Goal: Task Accomplishment & Management: Complete application form

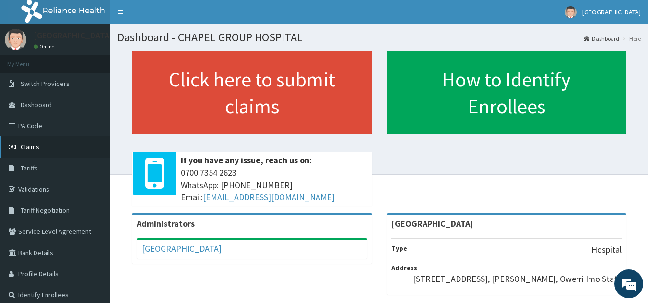
click at [41, 143] on link "Claims" at bounding box center [55, 146] width 110 height 21
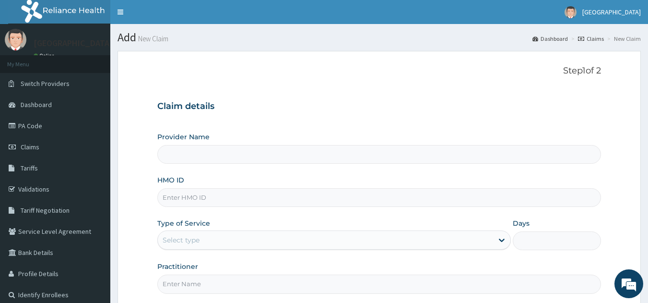
type input "[GEOGRAPHIC_DATA]"
click at [293, 196] on input "HMO ID" at bounding box center [379, 197] width 444 height 19
type input "SKN/10143/A"
click at [237, 233] on div "Select type" at bounding box center [325, 239] width 335 height 15
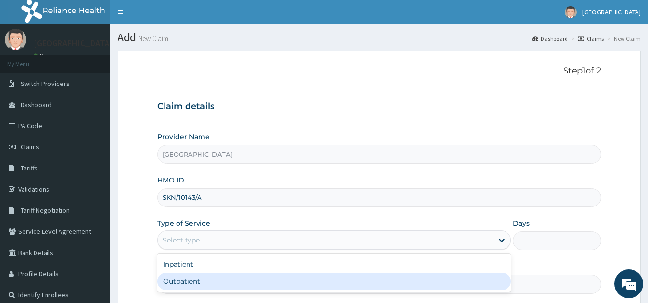
click at [198, 282] on div "Outpatient" at bounding box center [334, 280] width 354 height 17
type input "1"
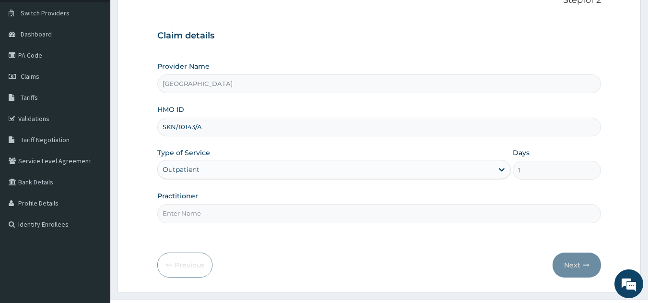
scroll to position [92, 0]
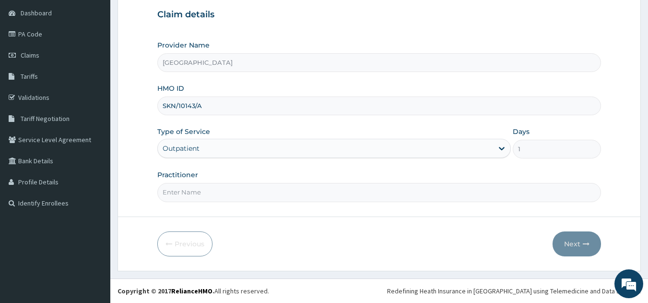
click at [192, 148] on div "Outpatient" at bounding box center [181, 148] width 37 height 10
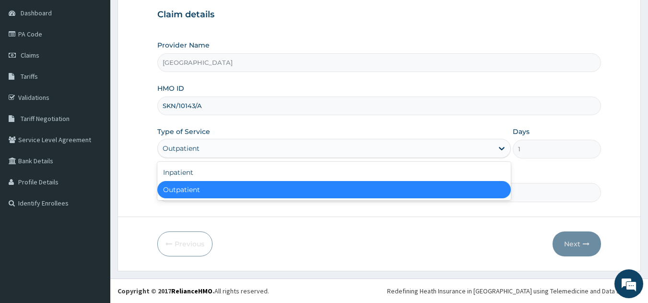
click at [188, 190] on div "Outpatient" at bounding box center [334, 189] width 354 height 17
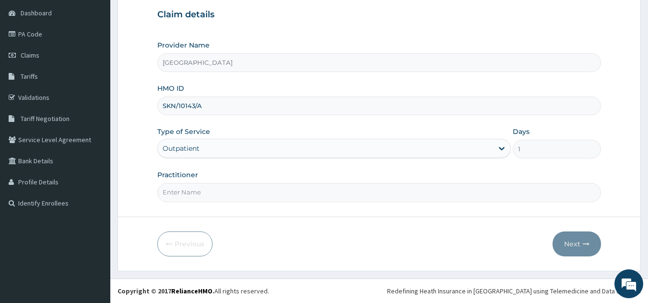
click at [200, 190] on input "Practitioner" at bounding box center [379, 192] width 444 height 19
type input "DR ONWUKWE"
click at [565, 237] on button "Next" at bounding box center [577, 243] width 48 height 25
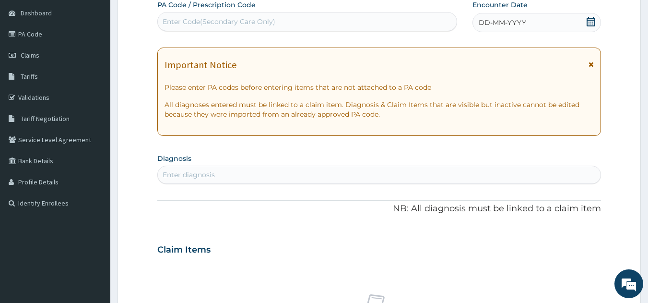
click at [360, 16] on div "Enter Code(Secondary Care Only)" at bounding box center [307, 21] width 299 height 15
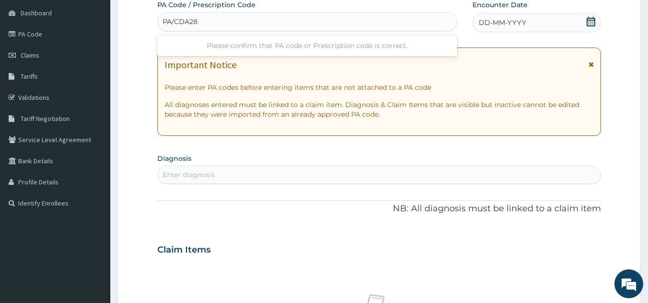
type input "PA/CDA282"
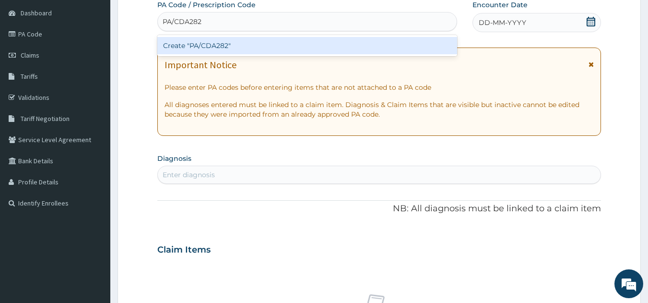
click at [307, 47] on div "Create "PA/CDA282"" at bounding box center [307, 45] width 300 height 17
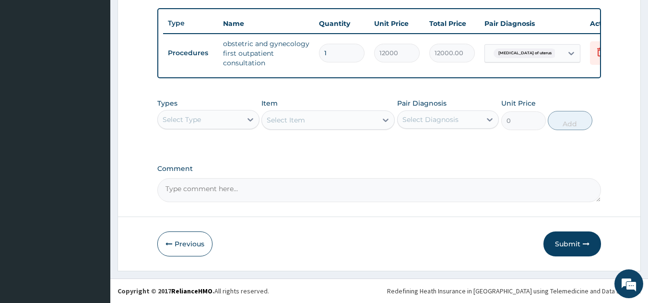
scroll to position [91, 0]
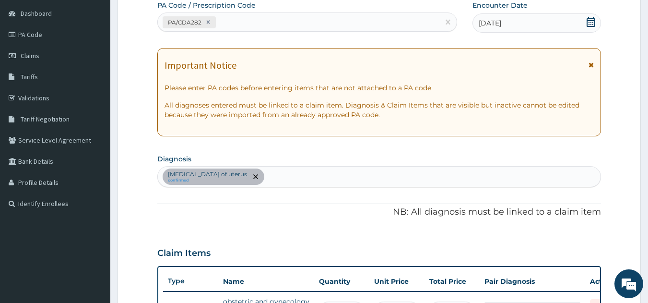
click at [256, 176] on div "Leiomyoma of uterus confirmed" at bounding box center [379, 176] width 443 height 20
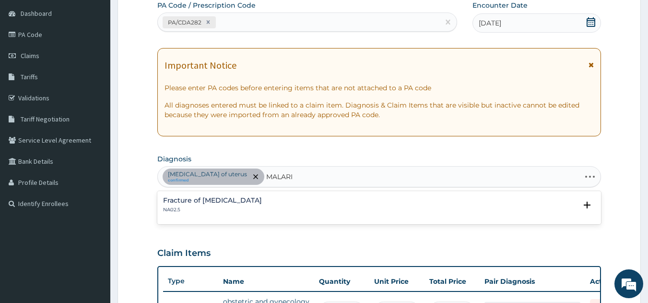
type input "MALARIA"
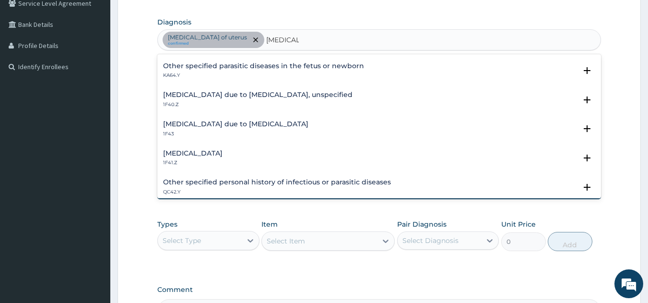
scroll to position [108, 0]
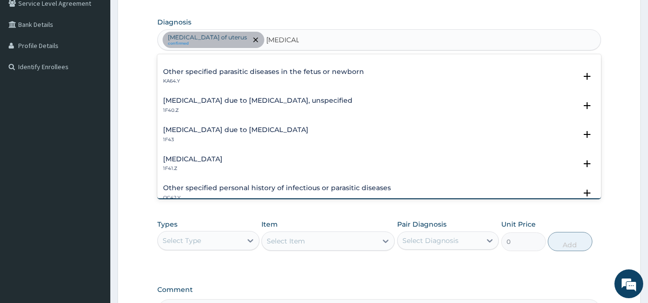
click at [242, 100] on h4 "Malaria due to Plasmodium falciparum, unspecified" at bounding box center [257, 100] width 189 height 7
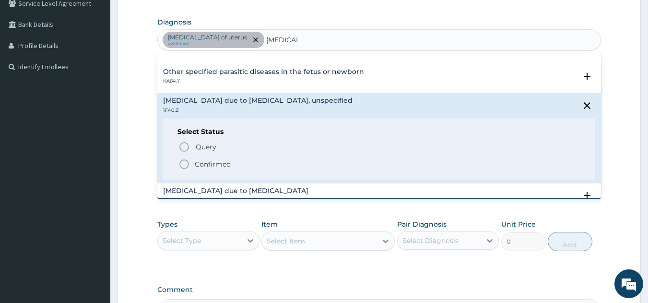
click at [184, 163] on icon "status option filled" at bounding box center [184, 164] width 12 height 12
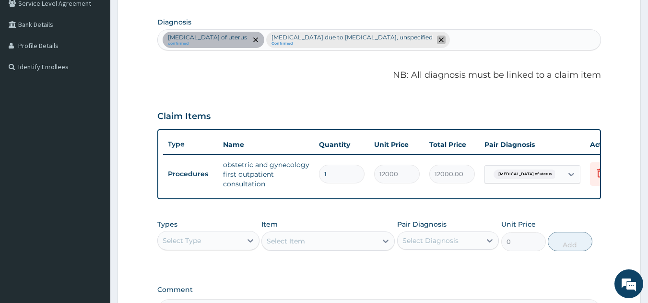
click at [437, 36] on span "remove selection option" at bounding box center [441, 39] width 9 height 9
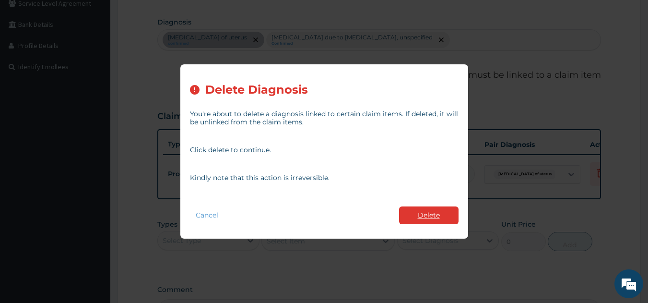
click at [416, 214] on button "Delete" at bounding box center [428, 215] width 59 height 18
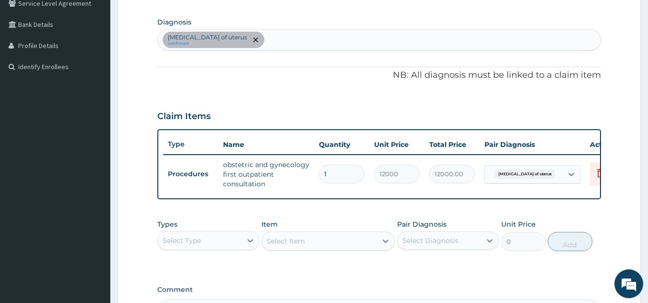
click at [278, 37] on div "Leiomyoma of uterus confirmed" at bounding box center [379, 40] width 443 height 20
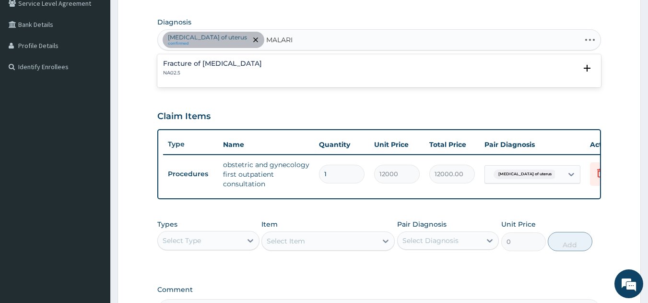
type input "MALARIA"
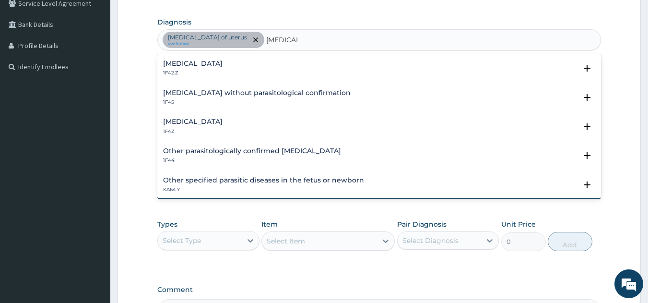
click at [186, 121] on h4 "Malaria, unspecified" at bounding box center [192, 121] width 59 height 7
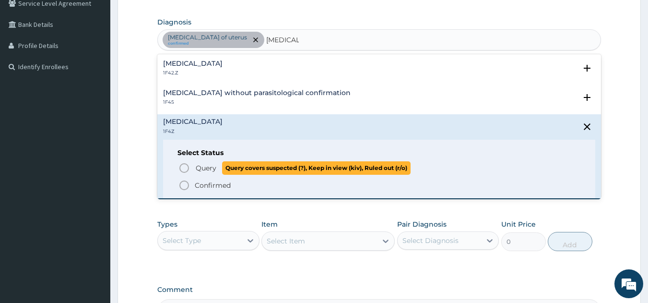
click at [184, 169] on icon "status option query" at bounding box center [184, 168] width 12 height 12
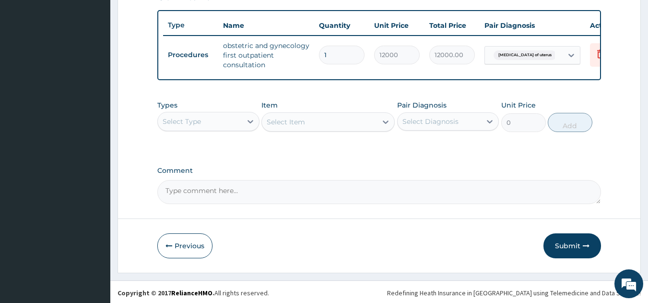
scroll to position [356, 0]
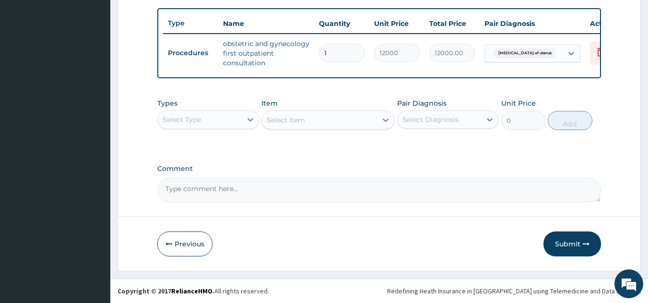
click at [213, 119] on div "Select Type" at bounding box center [200, 119] width 84 height 15
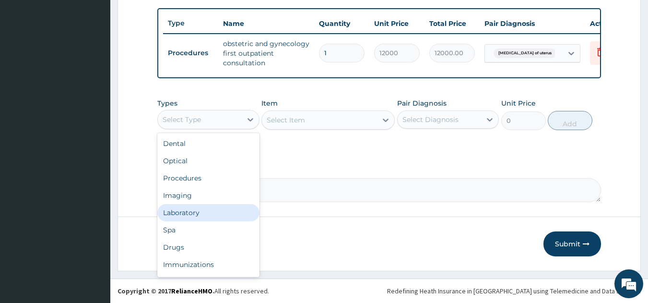
click at [191, 213] on div "Laboratory" at bounding box center [208, 212] width 102 height 17
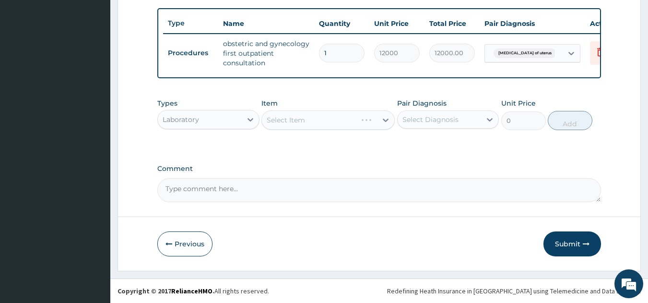
click at [294, 120] on div "Select Item" at bounding box center [327, 119] width 133 height 19
click at [294, 120] on div "Select Item" at bounding box center [286, 120] width 38 height 10
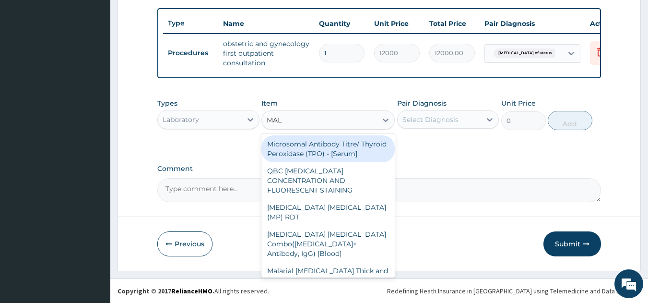
type input "MALA"
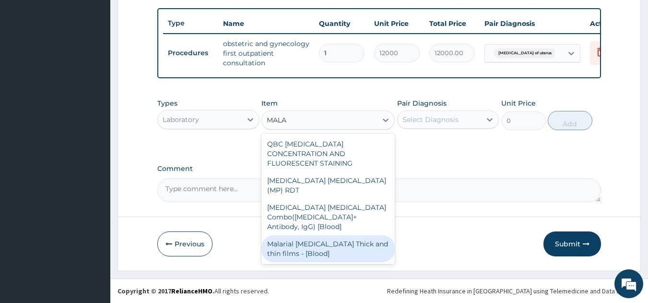
click at [353, 235] on div "Malarial Parasite Thick and thin films - [Blood]" at bounding box center [327, 248] width 133 height 27
type input "1500"
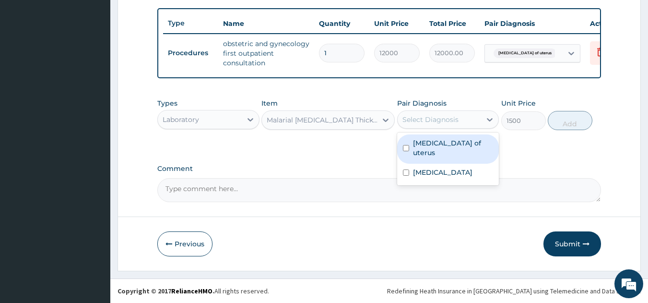
click at [428, 117] on div "Select Diagnosis" at bounding box center [430, 120] width 56 height 10
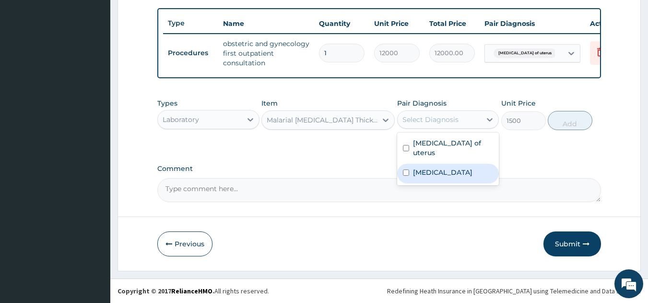
click at [437, 167] on label "Malaria, unspecified" at bounding box center [442, 172] width 59 height 10
checkbox input "true"
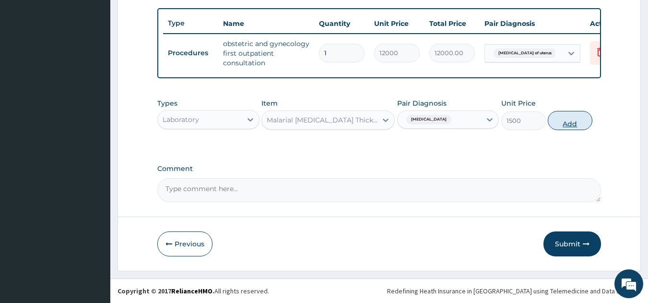
click at [556, 126] on button "Add" at bounding box center [570, 120] width 45 height 19
type input "0"
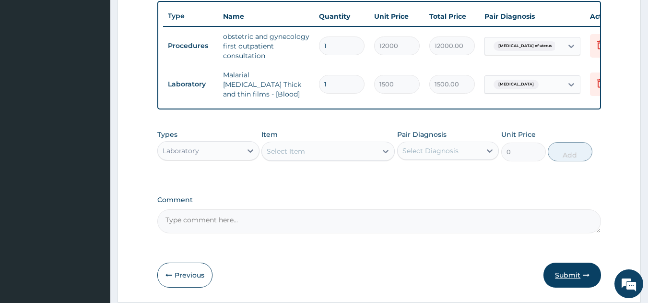
click at [576, 274] on button "Submit" at bounding box center [572, 274] width 58 height 25
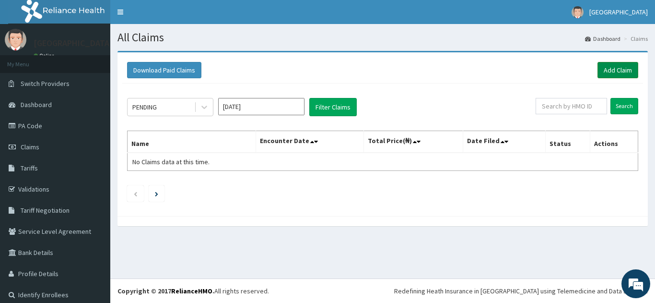
click at [609, 69] on link "Add Claim" at bounding box center [618, 70] width 41 height 16
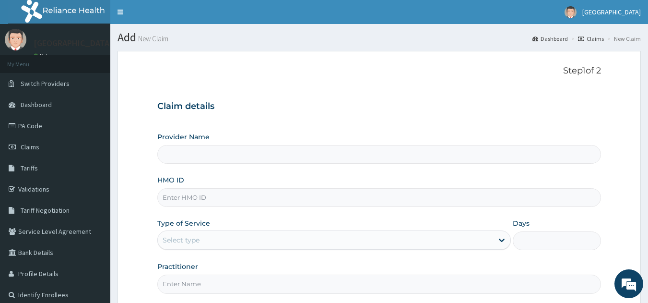
type input "[GEOGRAPHIC_DATA]"
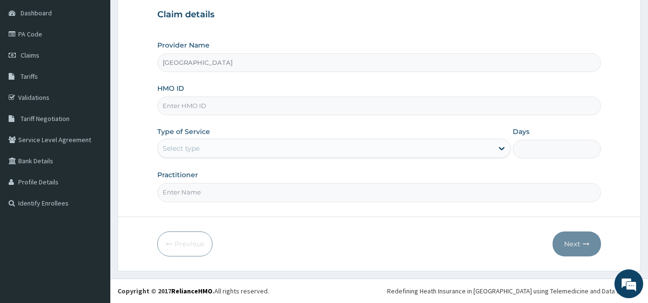
click at [182, 103] on input "HMO ID" at bounding box center [379, 105] width 444 height 19
type input "RNC/10057/A"
click at [224, 146] on div "Select type" at bounding box center [325, 148] width 335 height 15
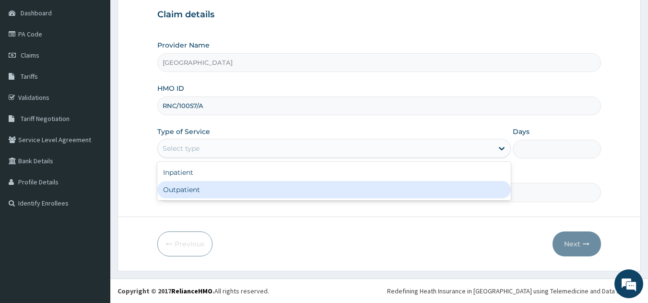
click at [209, 191] on div "Outpatient" at bounding box center [334, 189] width 354 height 17
type input "1"
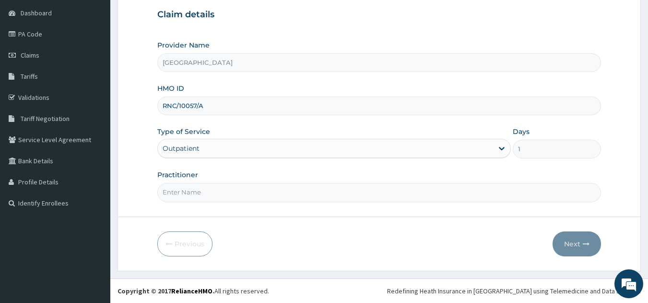
click at [310, 199] on input "Practitioner" at bounding box center [379, 192] width 444 height 19
type input "DR ONWUKWE"
click at [573, 243] on button "Next" at bounding box center [577, 243] width 48 height 25
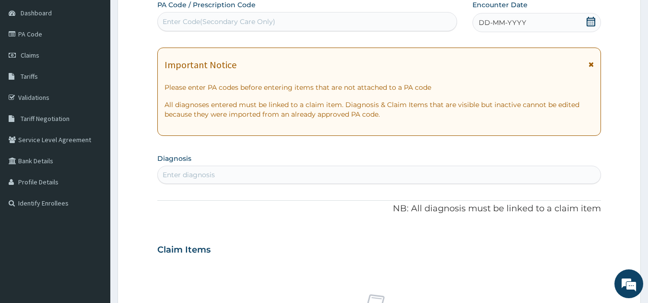
click at [319, 24] on div "Enter Code(Secondary Care Only)" at bounding box center [307, 21] width 299 height 15
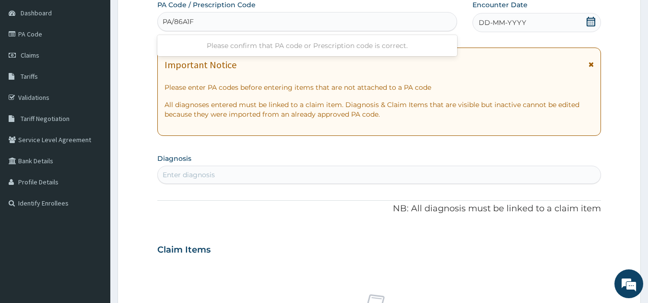
type input "PA/86A1F6"
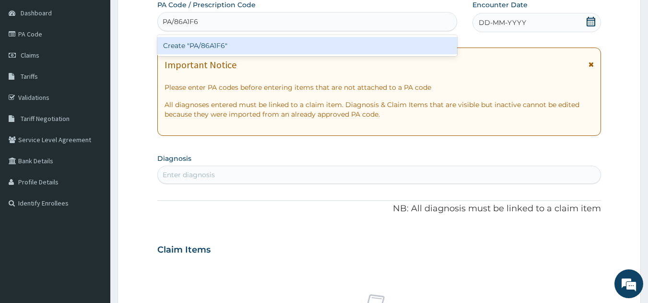
click at [283, 47] on div "Create "PA/86A1F6"" at bounding box center [307, 45] width 300 height 17
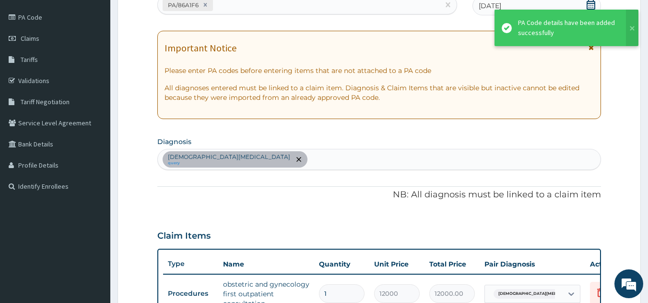
scroll to position [356, 0]
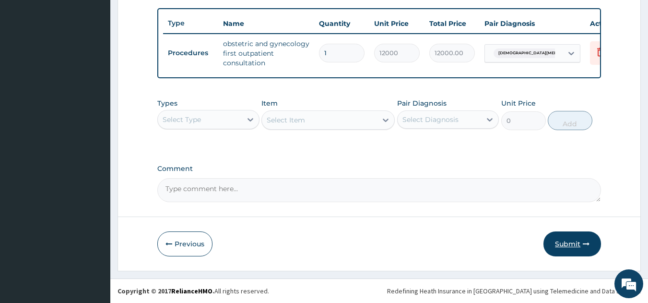
click at [562, 242] on button "Submit" at bounding box center [572, 243] width 58 height 25
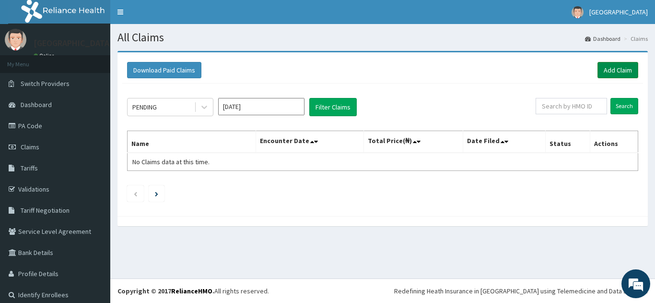
click at [614, 73] on link "Add Claim" at bounding box center [618, 70] width 41 height 16
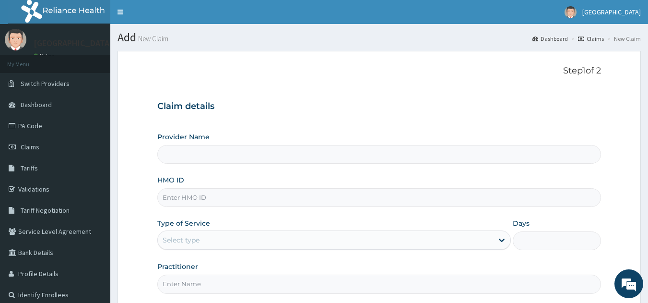
type input "[GEOGRAPHIC_DATA]"
click at [174, 201] on input "HMO ID" at bounding box center [379, 197] width 444 height 19
type input "ACQ/10046/D"
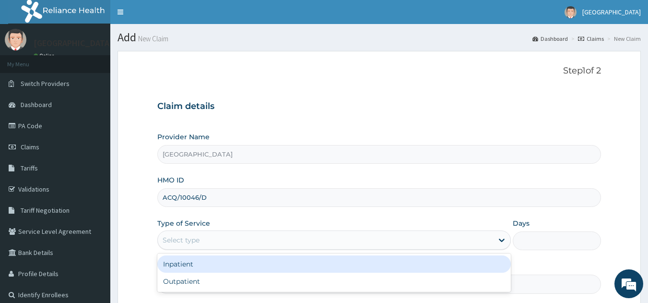
click at [177, 232] on div "Select type" at bounding box center [334, 239] width 354 height 19
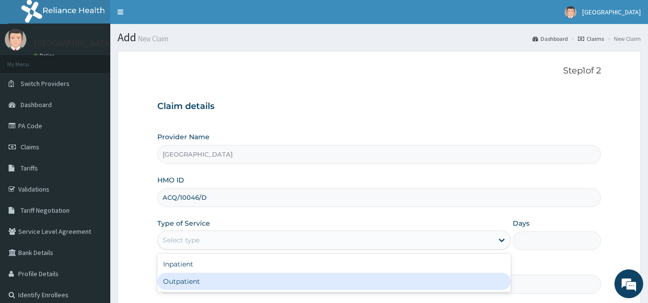
click at [182, 286] on div "Outpatient" at bounding box center [334, 280] width 354 height 17
type input "1"
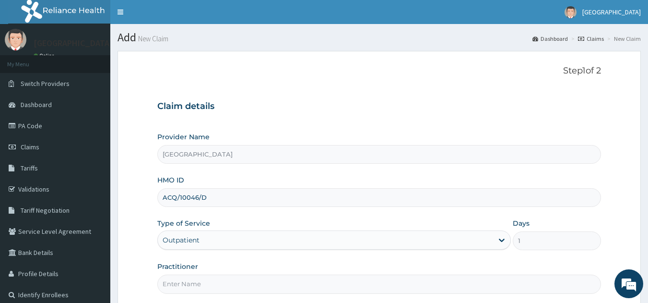
click at [255, 282] on input "Practitioner" at bounding box center [379, 283] width 444 height 19
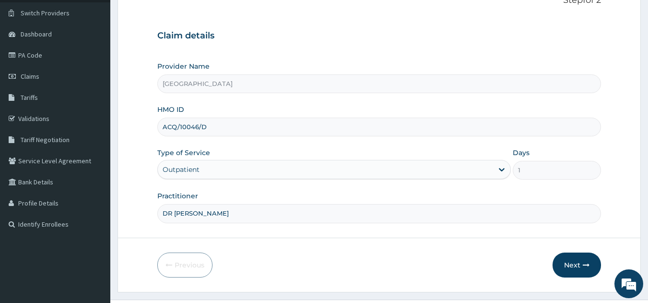
scroll to position [92, 0]
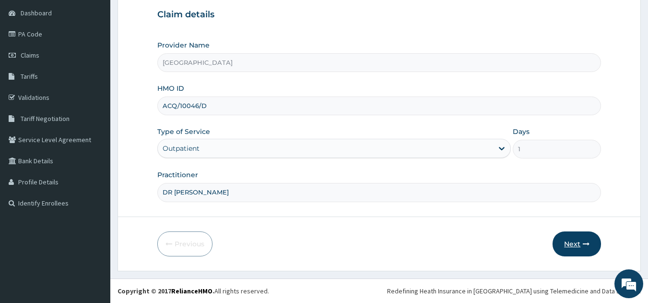
type input "DR JOSHUA"
click at [574, 246] on button "Next" at bounding box center [577, 243] width 48 height 25
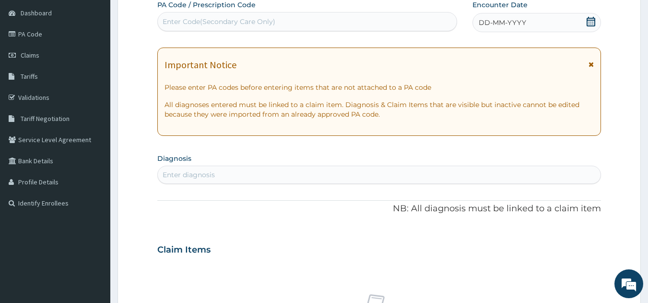
click at [330, 20] on div "Enter Code(Secondary Care Only)" at bounding box center [307, 21] width 299 height 15
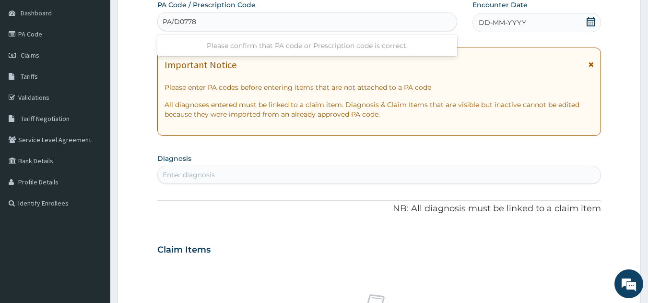
type input "PA/D07782"
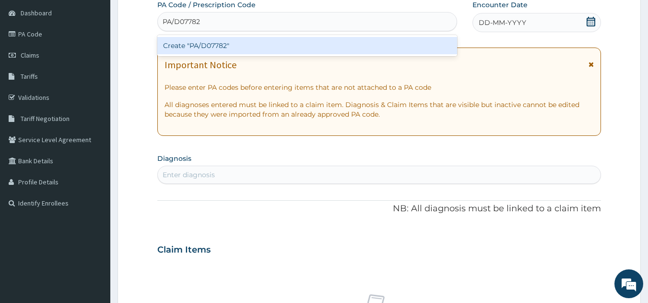
click at [315, 42] on div "Create "PA/D07782"" at bounding box center [307, 45] width 300 height 17
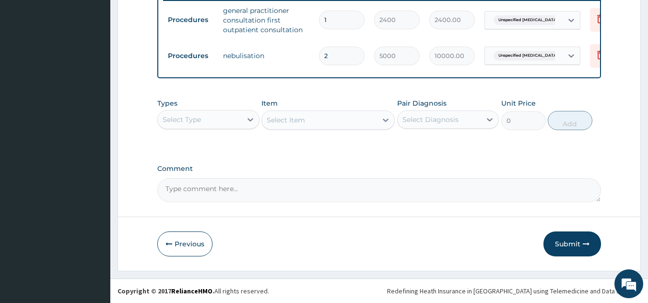
scroll to position [124, 0]
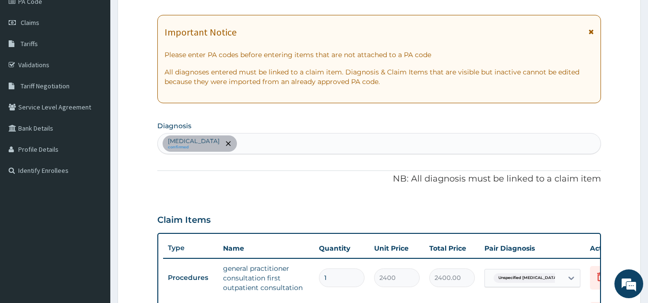
click at [351, 142] on div "Unspecified asthma with status asthmaticus confirmed" at bounding box center [379, 143] width 443 height 20
type input "[MEDICAL_DATA]"
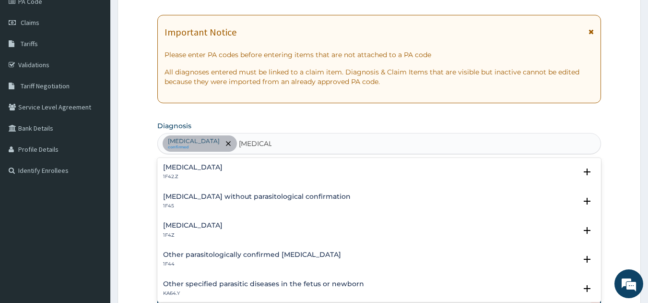
click at [182, 229] on div "Malaria, unspecified 1F4Z" at bounding box center [192, 230] width 59 height 17
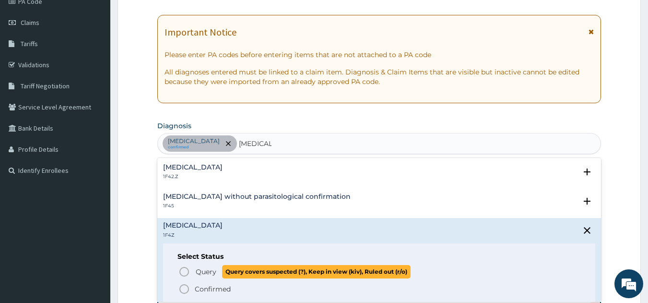
click at [183, 272] on icon "status option query" at bounding box center [184, 272] width 12 height 12
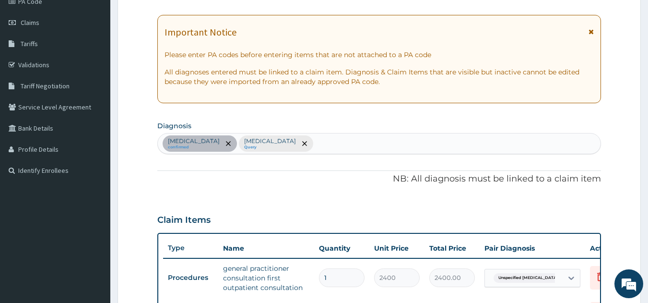
scroll to position [389, 0]
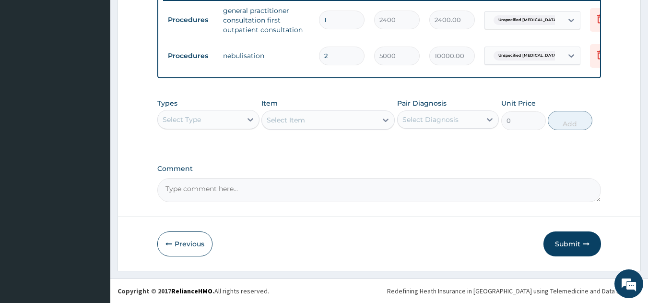
click at [192, 116] on div "Select Type" at bounding box center [182, 120] width 38 height 10
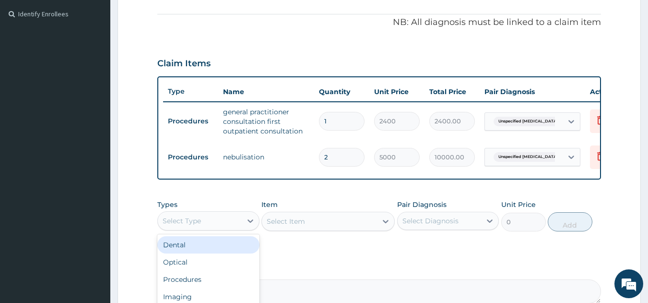
scroll to position [223, 0]
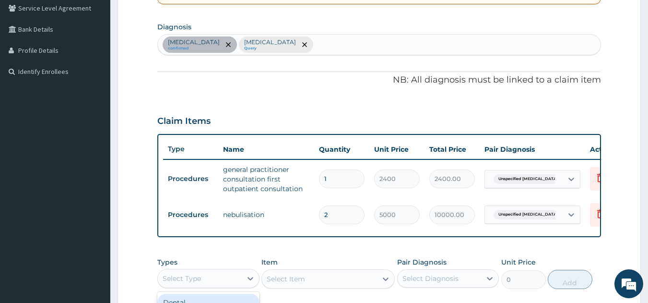
click at [409, 48] on div "Unspecified asthma with status asthmaticus confirmed Malaria, unspecified Query" at bounding box center [379, 45] width 443 height 20
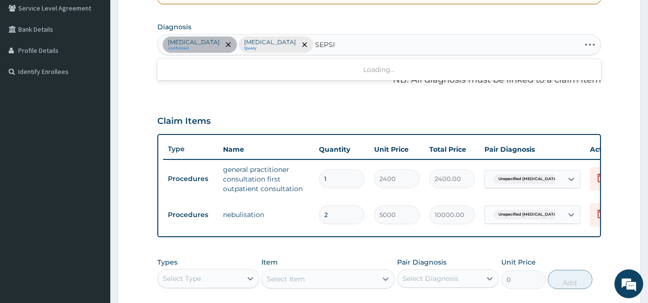
type input "SEPSIS"
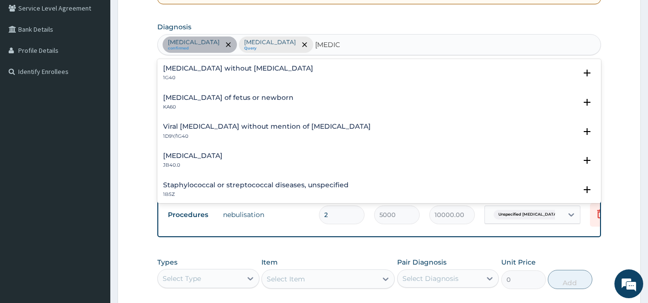
click at [239, 70] on h4 "Sepsis without septic shock" at bounding box center [238, 68] width 150 height 7
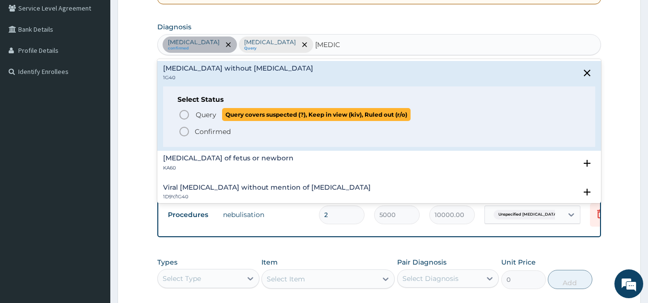
click at [184, 113] on icon "status option query" at bounding box center [184, 115] width 12 height 12
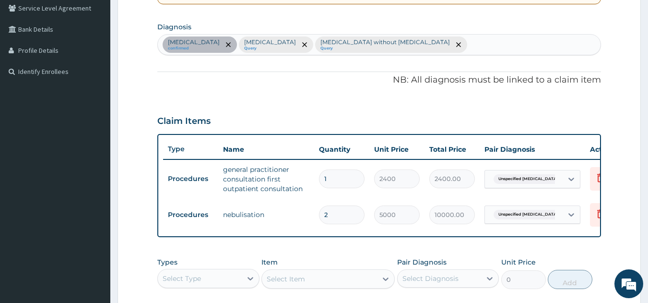
scroll to position [389, 0]
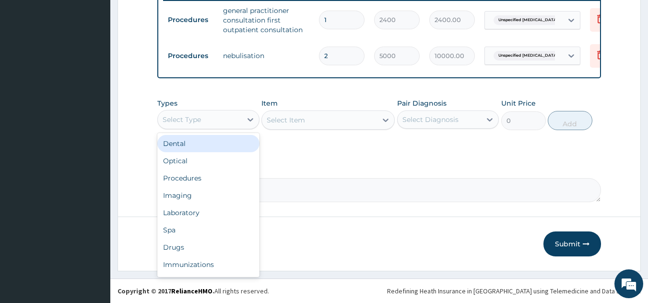
click at [204, 118] on div "Select Type" at bounding box center [200, 119] width 84 height 15
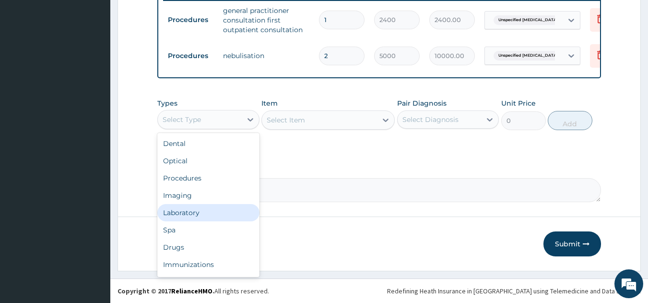
click at [199, 213] on div "Laboratory" at bounding box center [208, 212] width 102 height 17
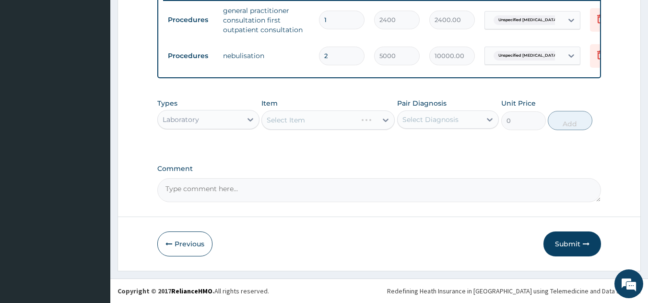
click at [289, 120] on div "Select Item" at bounding box center [327, 119] width 133 height 19
click at [289, 120] on div "Select Item" at bounding box center [286, 120] width 38 height 10
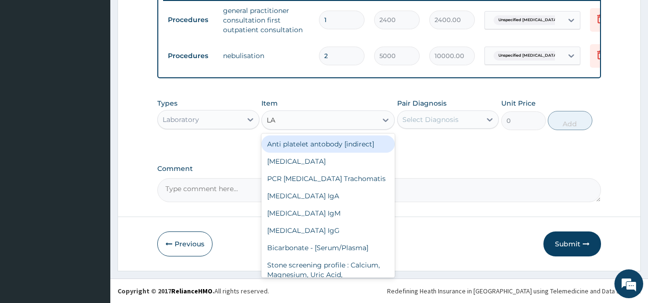
type input "L"
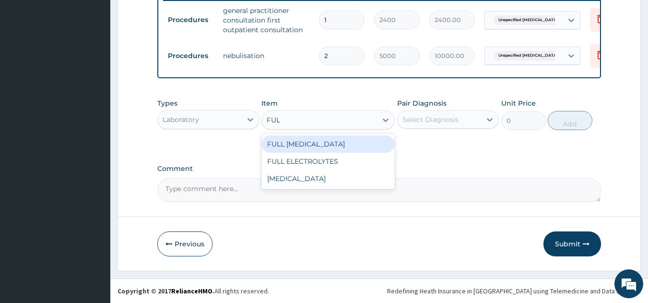
type input "FULL"
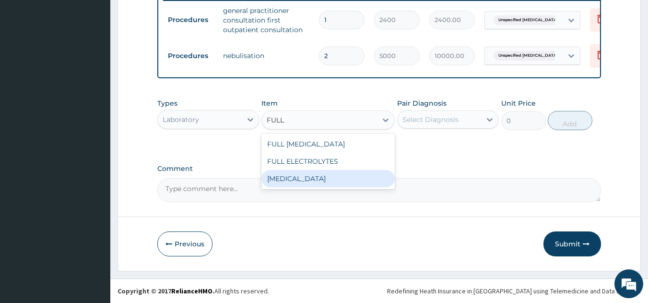
click at [330, 182] on div "FULL BLOOD COUNT" at bounding box center [327, 178] width 133 height 17
type input "5000"
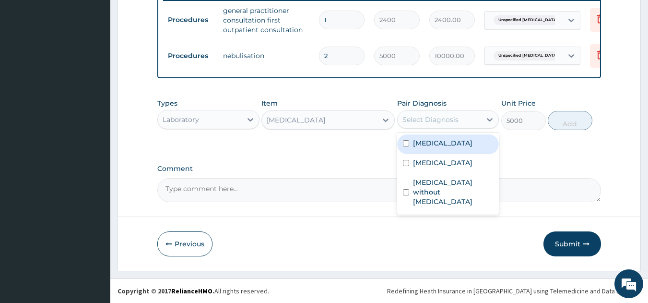
click at [426, 117] on div "Select Diagnosis" at bounding box center [430, 120] width 56 height 10
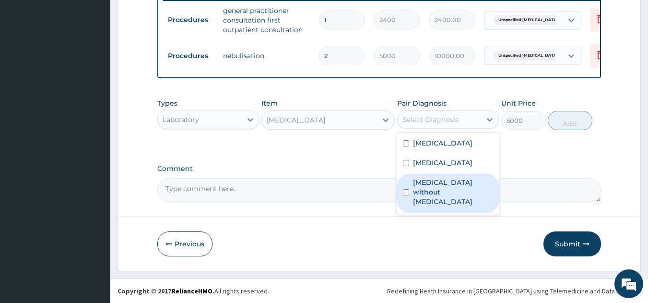
click at [439, 192] on div "Sepsis without septic shock" at bounding box center [448, 193] width 102 height 39
checkbox input "true"
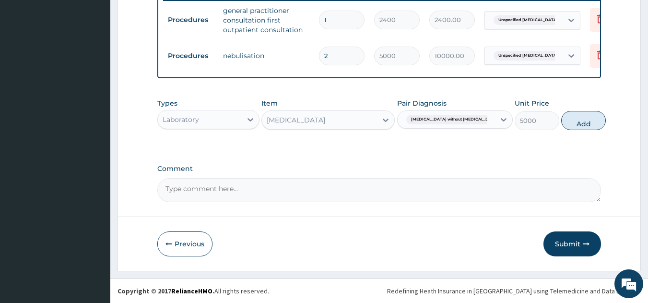
click at [575, 117] on button "Add" at bounding box center [583, 120] width 45 height 19
type input "0"
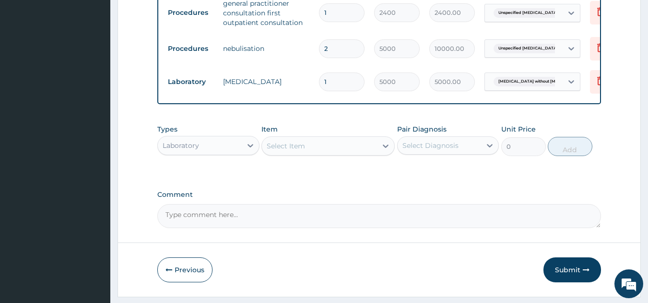
click at [291, 151] on div "Select Item" at bounding box center [286, 146] width 38 height 10
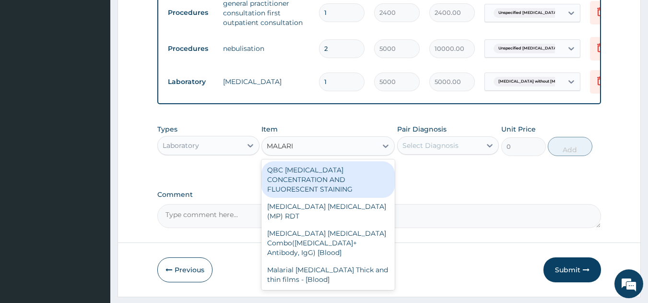
type input "MALARIA"
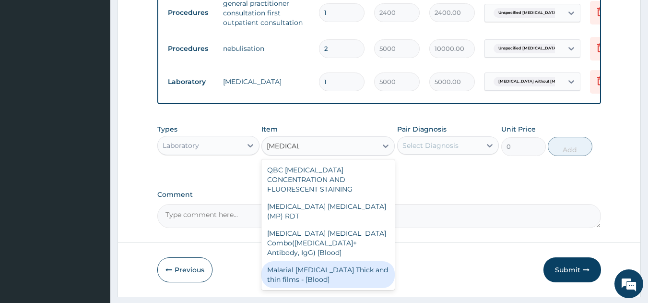
click at [315, 261] on div "Malarial Parasite Thick and thin films - [Blood]" at bounding box center [327, 274] width 133 height 27
type input "1500"
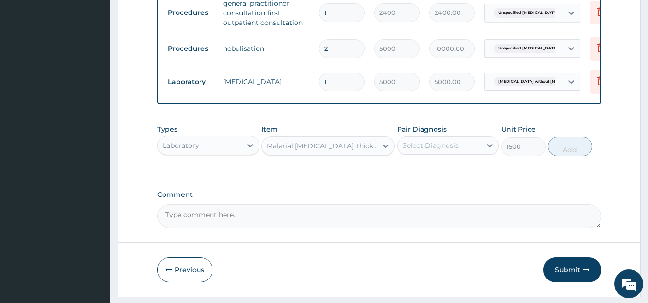
click at [426, 145] on div "Select Diagnosis" at bounding box center [440, 145] width 84 height 15
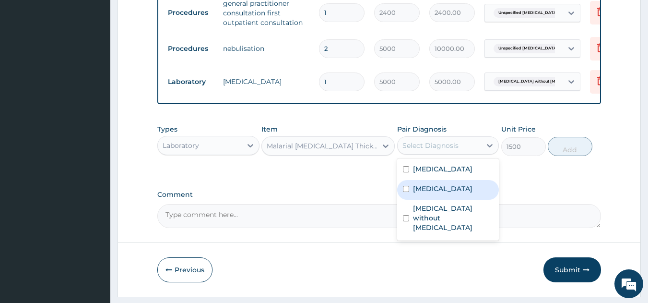
click at [443, 193] on label "Malaria, unspecified" at bounding box center [442, 189] width 59 height 10
checkbox input "true"
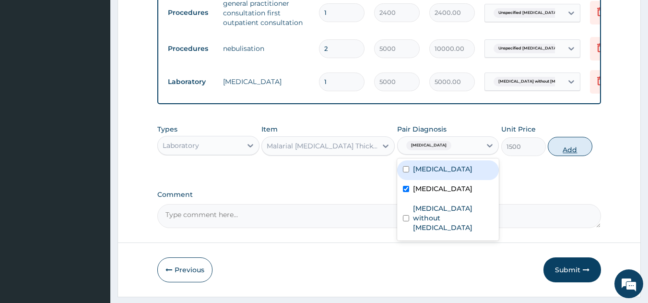
click at [569, 156] on button "Add" at bounding box center [570, 146] width 45 height 19
type input "0"
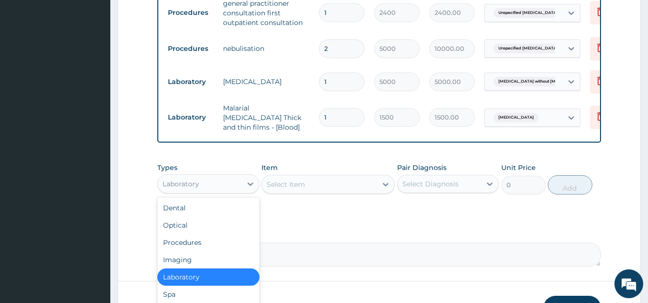
click at [223, 186] on div "Laboratory" at bounding box center [200, 183] width 84 height 15
type input "DR"
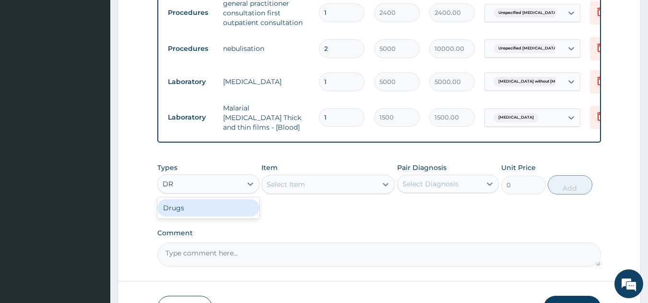
click at [205, 210] on div "Drugs" at bounding box center [208, 207] width 102 height 17
click at [288, 180] on div "Select Item" at bounding box center [327, 184] width 133 height 19
click at [291, 182] on div "Select Item" at bounding box center [327, 184] width 133 height 19
click at [293, 183] on div "Select Item" at bounding box center [286, 184] width 38 height 10
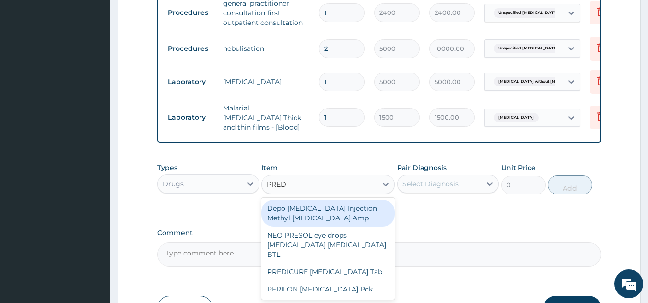
type input "PREDN"
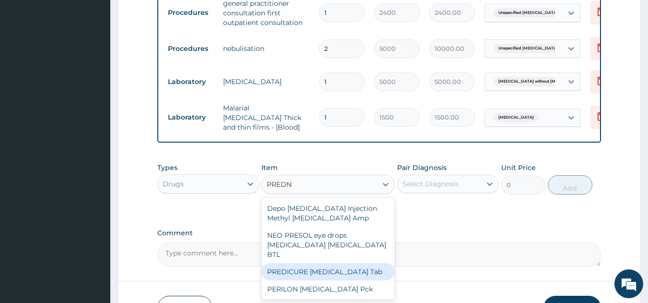
click at [312, 267] on div "PREDICURE Prednisolone Tab" at bounding box center [327, 271] width 133 height 17
type input "391"
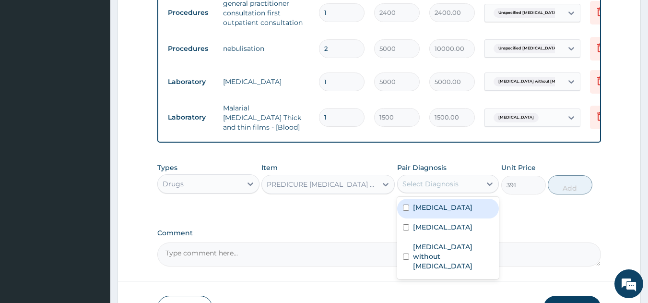
click at [413, 184] on div "Select Diagnosis" at bounding box center [430, 184] width 56 height 10
click at [434, 212] on label "Unspecified asthma with status asthmaticus" at bounding box center [442, 207] width 59 height 10
checkbox input "true"
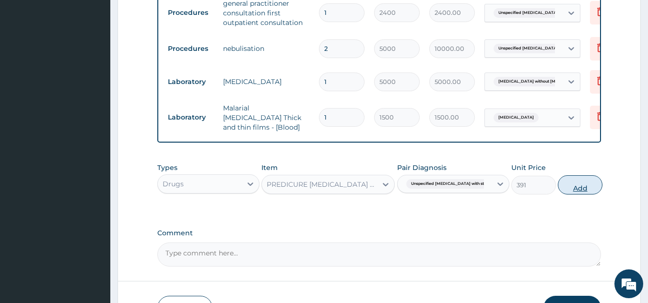
click at [564, 192] on button "Add" at bounding box center [580, 184] width 45 height 19
type input "0"
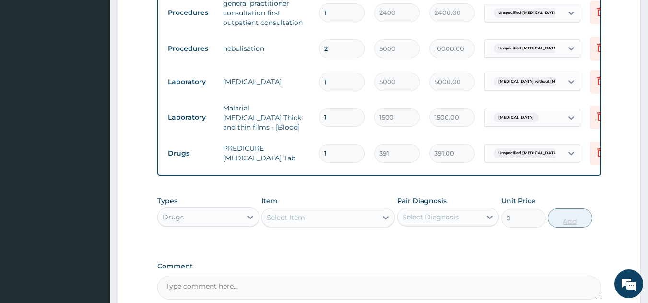
type input "0.00"
type input "6"
type input "2346.00"
type input "6"
click at [340, 221] on div "Select Item" at bounding box center [319, 217] width 115 height 15
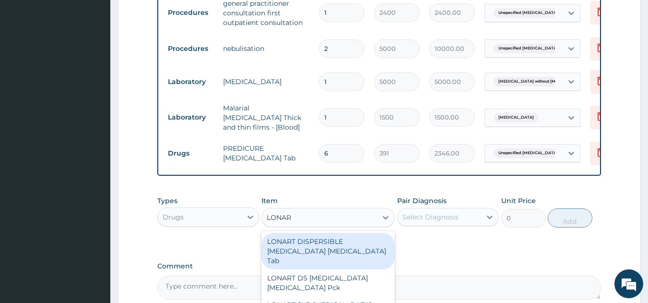
type input "LONART"
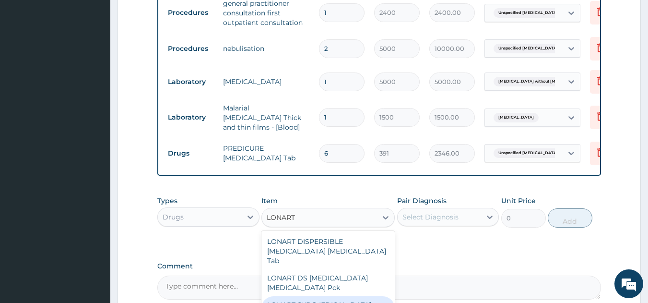
click at [339, 296] on div "LONART SYP Artemether Lumefantrine BTL" at bounding box center [327, 309] width 133 height 27
type input "1460.5"
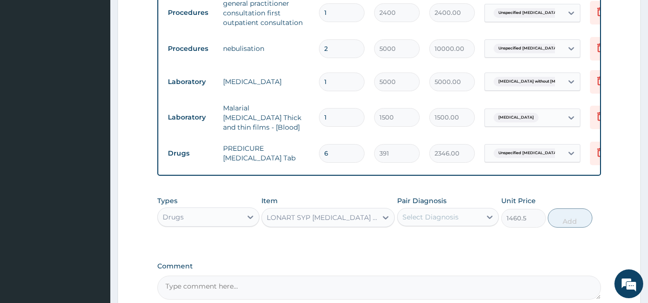
click at [423, 215] on div "Select Diagnosis" at bounding box center [430, 217] width 56 height 10
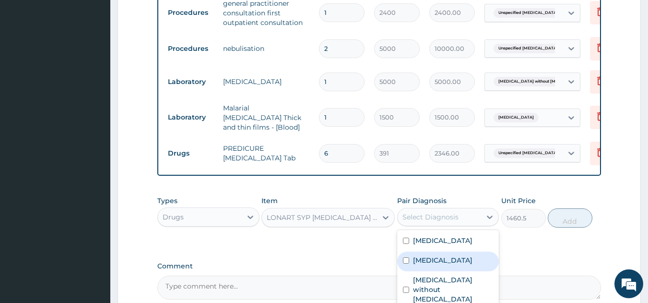
click at [439, 265] on label "Malaria, unspecified" at bounding box center [442, 260] width 59 height 10
checkbox input "true"
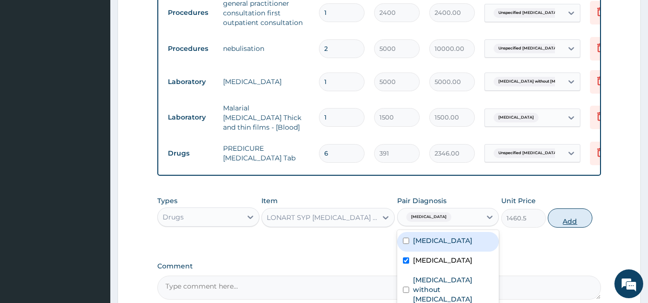
click at [569, 221] on button "Add" at bounding box center [570, 217] width 45 height 19
type input "0"
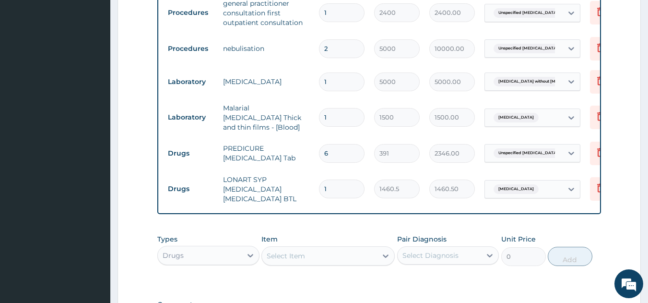
click at [284, 248] on div "Select Item" at bounding box center [319, 255] width 115 height 15
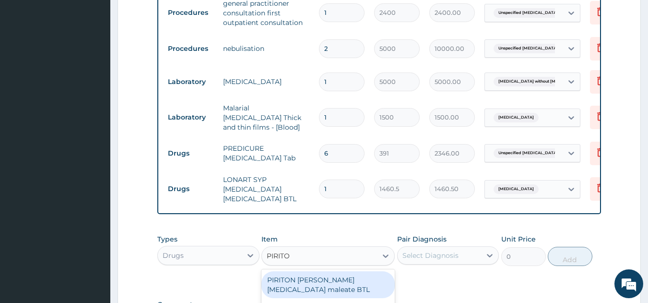
type input "PIRITON"
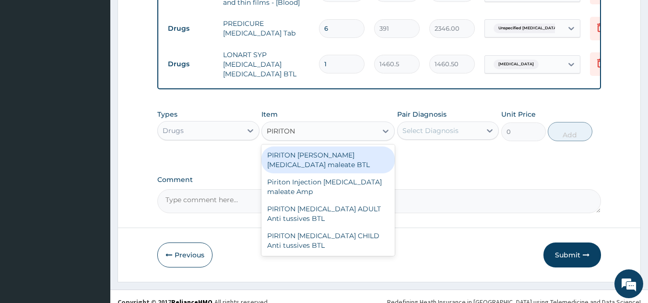
scroll to position [521, 0]
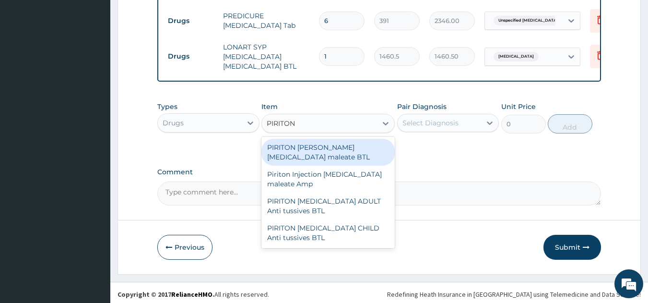
click at [335, 149] on div "PIRITON EVANS Chlorphenamine maleate BTL" at bounding box center [327, 152] width 133 height 27
type input "1000"
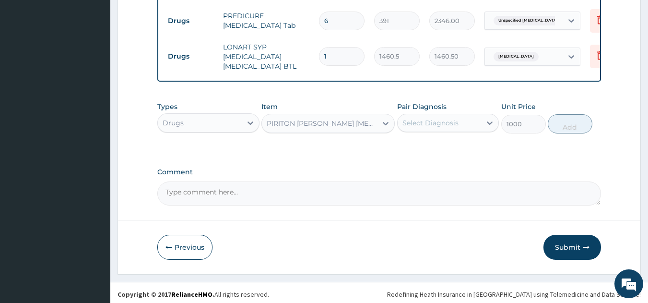
click at [426, 118] on div "Select Diagnosis" at bounding box center [430, 123] width 56 height 10
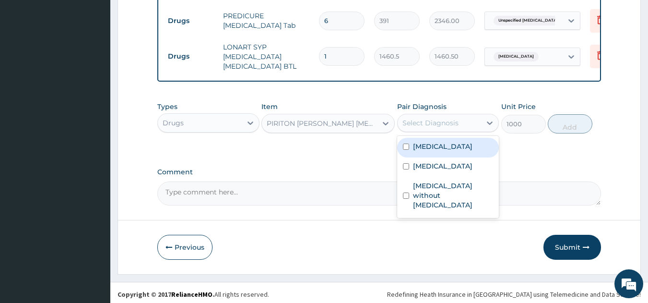
click at [447, 143] on label "Unspecified asthma with status asthmaticus" at bounding box center [442, 147] width 59 height 10
checkbox input "true"
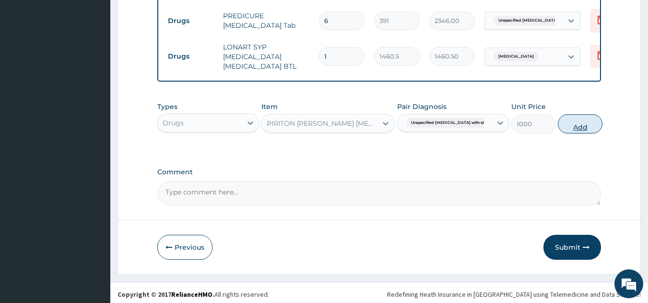
click at [558, 121] on button "Add" at bounding box center [580, 123] width 45 height 19
type input "0"
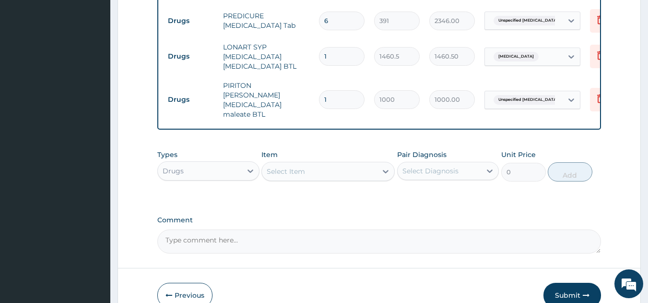
click at [310, 164] on div "Select Item" at bounding box center [319, 171] width 115 height 15
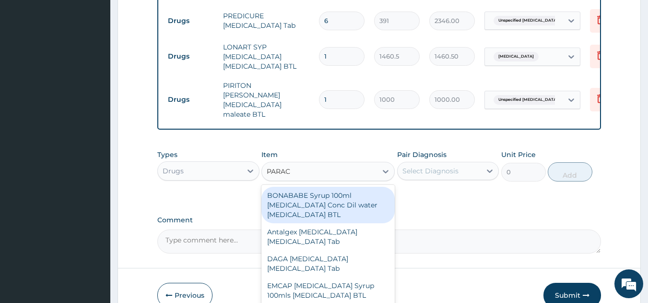
type input "PARACE"
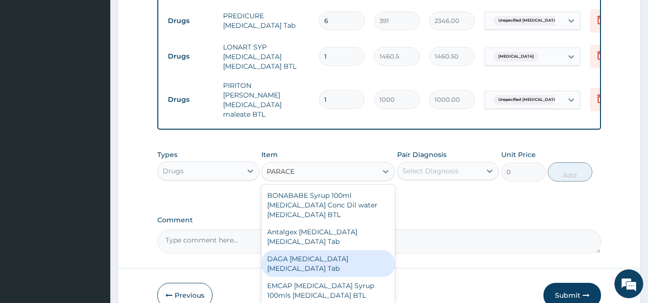
click at [303, 250] on div "DAGA PARACETAMOL Acetaminophen Tab" at bounding box center [327, 263] width 133 height 27
type input "23"
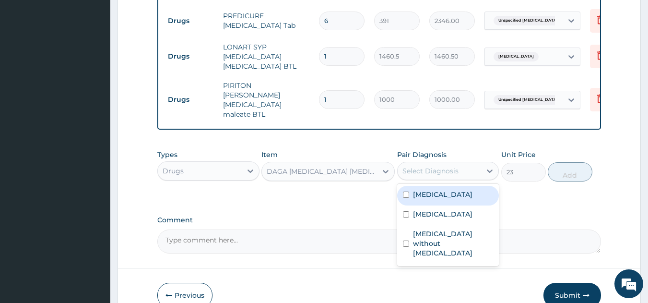
click at [421, 166] on div "Select Diagnosis" at bounding box center [430, 171] width 56 height 10
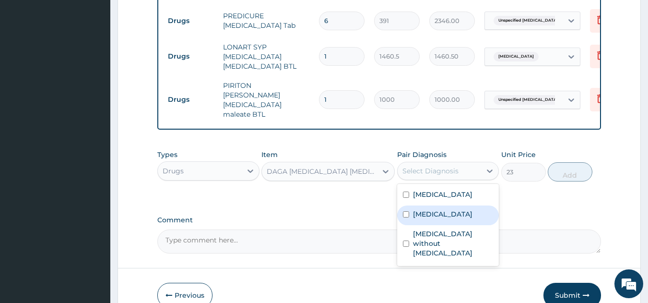
click at [445, 219] on label "Malaria, unspecified" at bounding box center [442, 214] width 59 height 10
checkbox input "true"
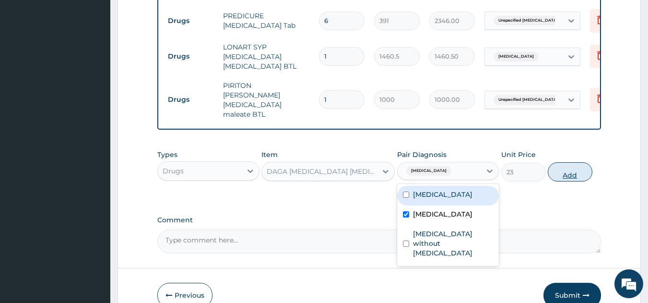
click at [557, 162] on button "Add" at bounding box center [570, 171] width 45 height 19
type input "0"
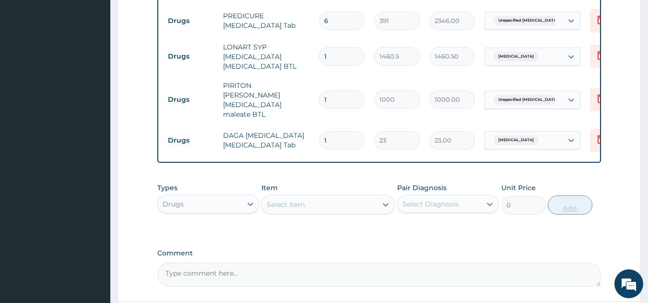
type input "0.00"
type input "9"
type input "207.00"
type input "9"
click at [467, 183] on div "Pair Diagnosis Select Diagnosis" at bounding box center [448, 199] width 102 height 32
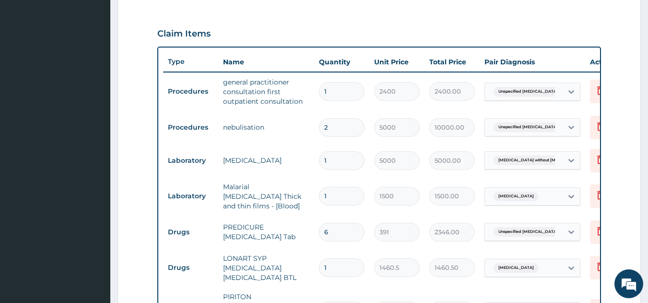
scroll to position [575, 0]
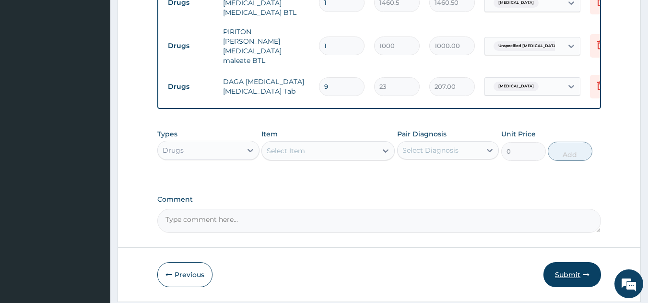
click at [560, 269] on button "Submit" at bounding box center [572, 274] width 58 height 25
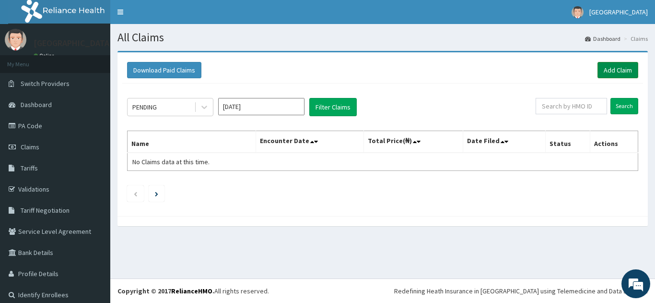
click at [600, 67] on link "Add Claim" at bounding box center [618, 70] width 41 height 16
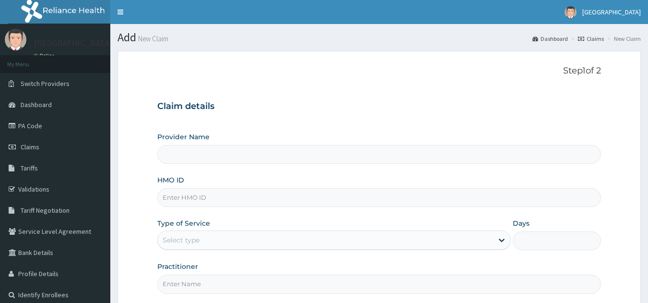
drag, startPoint x: 0, startPoint y: 0, endPoint x: 190, endPoint y: 195, distance: 272.7
click at [190, 195] on input "HMO ID" at bounding box center [379, 197] width 444 height 19
type input "[GEOGRAPHIC_DATA]"
click at [204, 238] on div "Select type" at bounding box center [325, 239] width 335 height 15
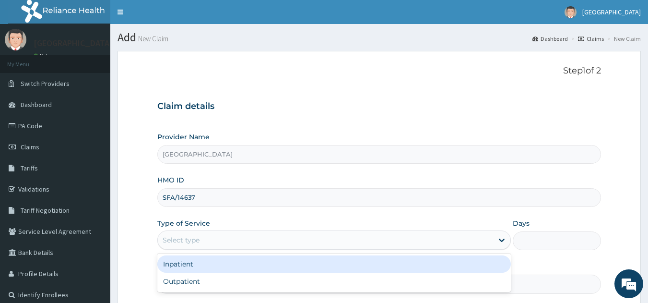
click at [199, 198] on input "SFA/14637" at bounding box center [379, 197] width 444 height 19
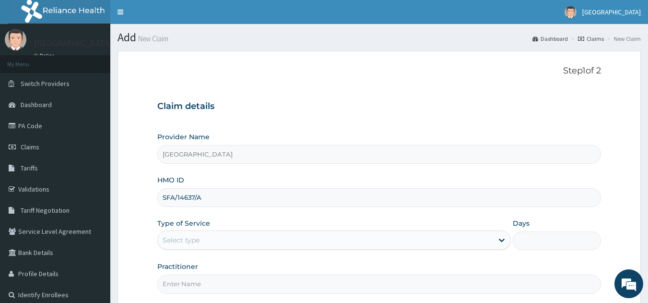
type input "SFA/14637/A"
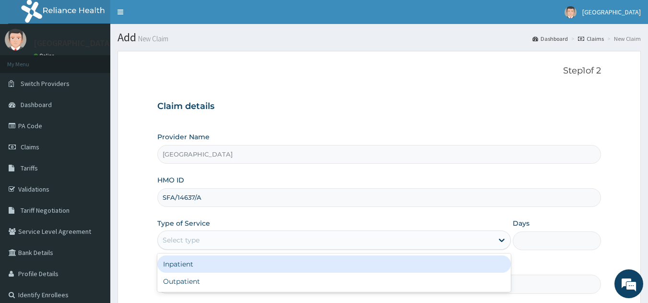
click at [200, 238] on div "Select type" at bounding box center [325, 239] width 335 height 15
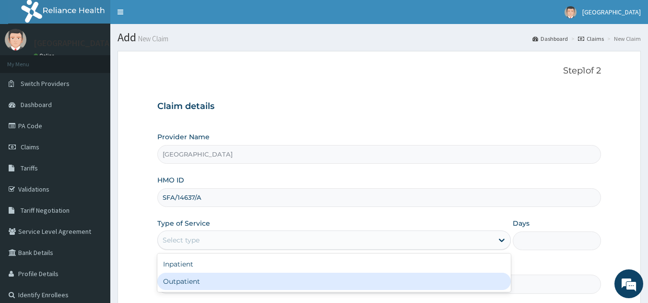
click at [177, 285] on div "Outpatient" at bounding box center [334, 280] width 354 height 17
type input "1"
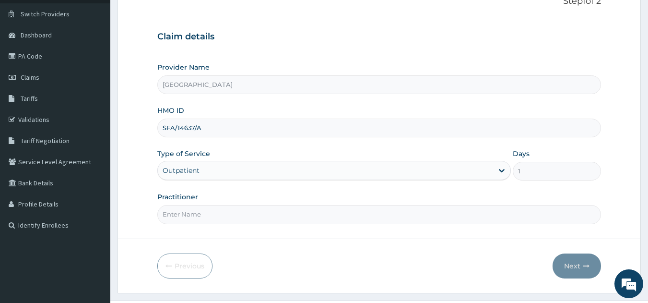
scroll to position [92, 0]
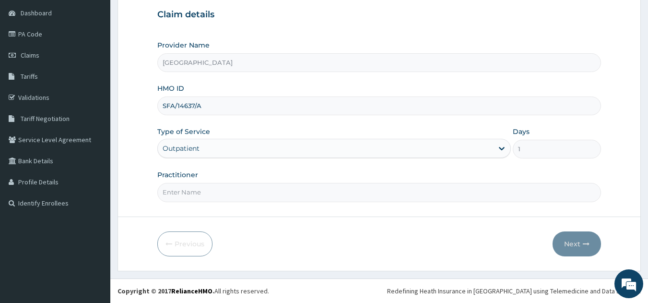
click at [198, 190] on input "Practitioner" at bounding box center [379, 192] width 444 height 19
type input "DR JOSHUA"
click at [570, 239] on button "Next" at bounding box center [577, 243] width 48 height 25
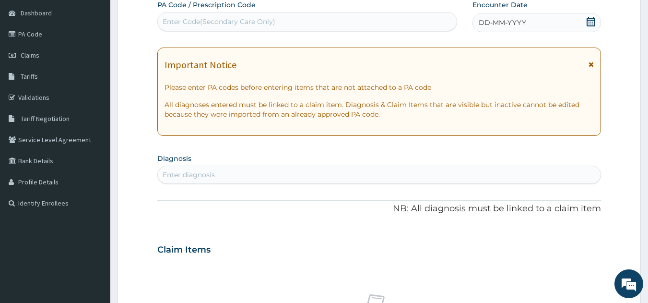
click at [269, 25] on div "Enter Code(Secondary Care Only)" at bounding box center [219, 22] width 113 height 10
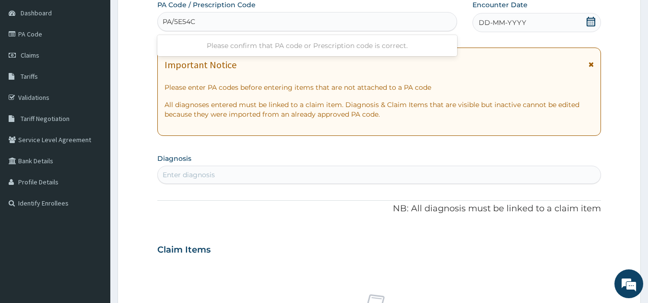
type input "PA/5E54C6"
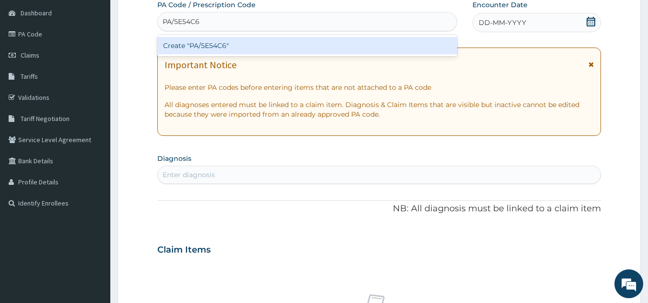
click at [223, 47] on div "Create "PA/5E54C6"" at bounding box center [307, 45] width 300 height 17
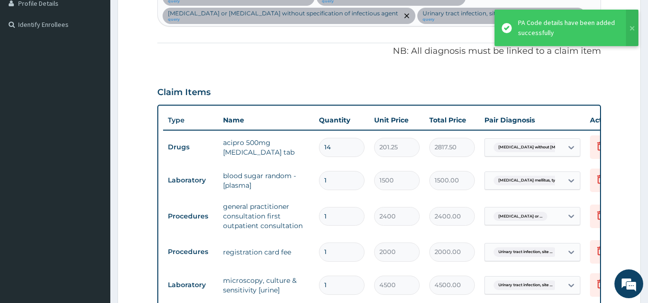
scroll to position [225, 0]
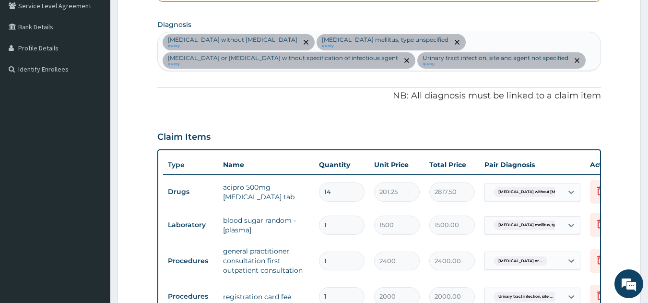
click at [579, 56] on div "Sepsis without septic shock query Diabetes mellitus, type unspecified query Inf…" at bounding box center [379, 51] width 443 height 38
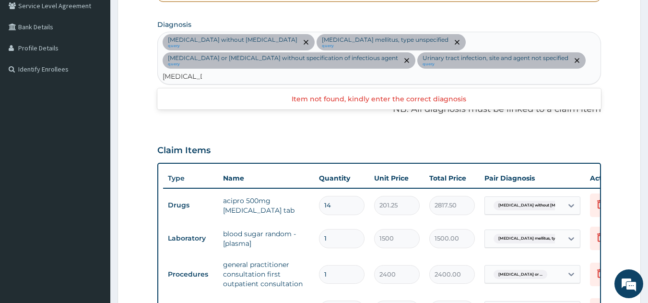
type input "MALARIA"
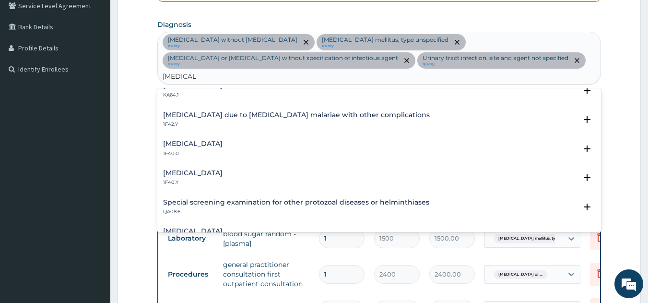
scroll to position [275, 0]
click at [223, 172] on h4 "Other severe and complicated Plasmodium falciparum malaria" at bounding box center [192, 171] width 59 height 7
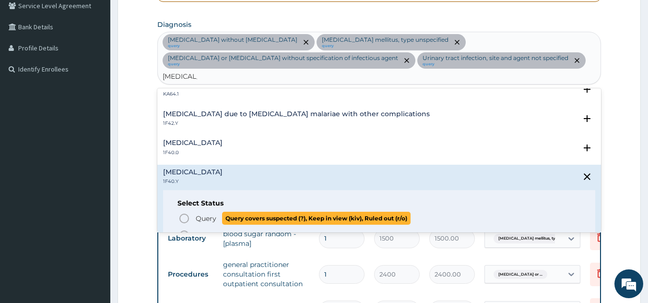
click at [183, 221] on icon "status option query" at bounding box center [184, 219] width 12 height 12
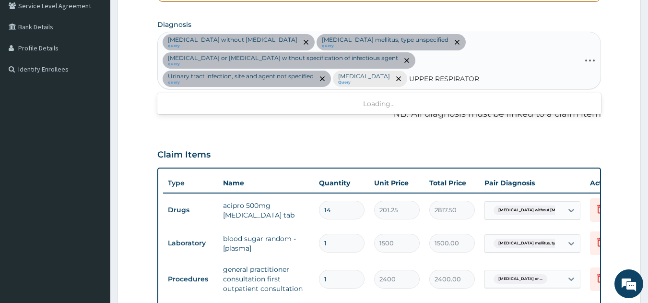
type input "UPPER RESPIRATORY"
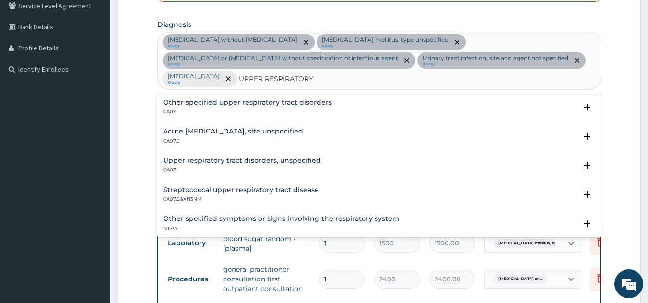
click at [220, 133] on h4 "Acute upper respiratory infection, site unspecified" at bounding box center [233, 131] width 140 height 7
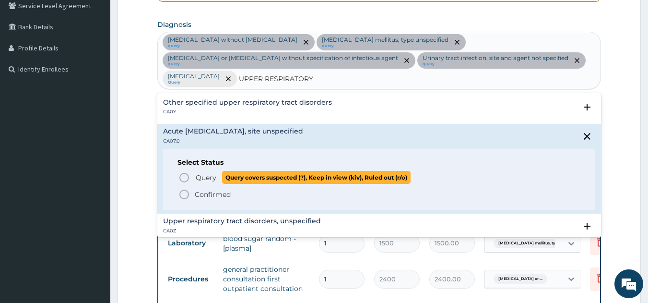
click at [185, 176] on icon "status option query" at bounding box center [184, 178] width 12 height 12
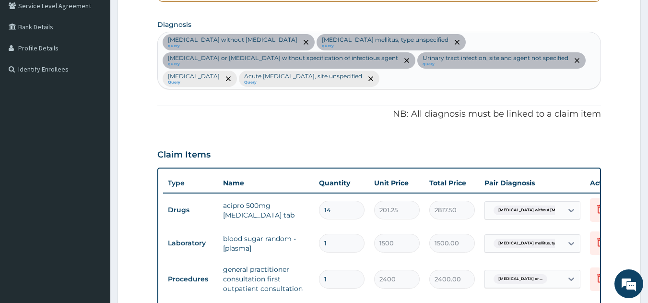
scroll to position [490, 0]
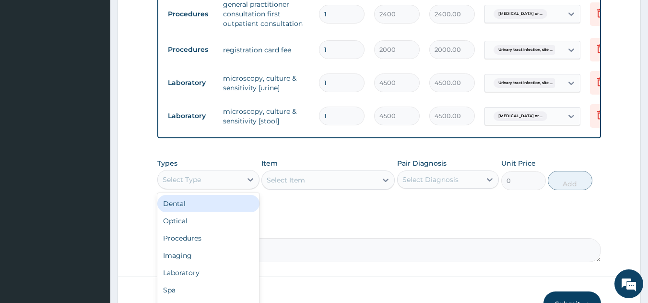
click at [172, 184] on div "Select Type" at bounding box center [182, 180] width 38 height 10
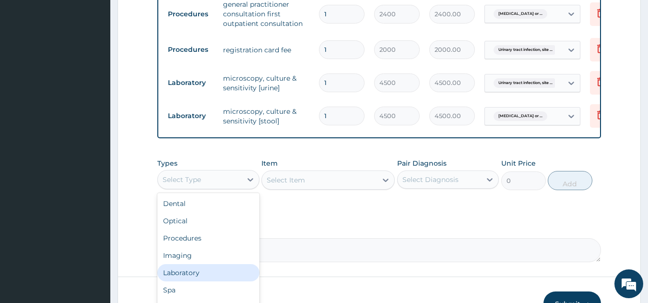
click at [177, 278] on div "Laboratory" at bounding box center [208, 272] width 102 height 17
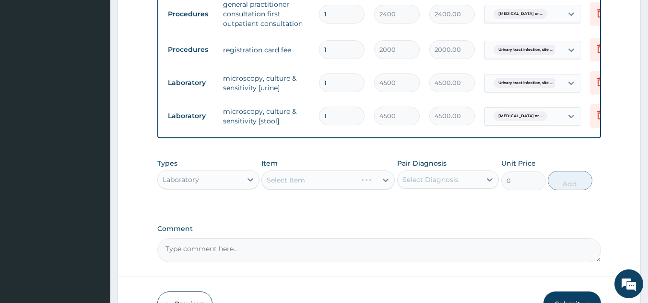
click at [327, 180] on div "Select Item" at bounding box center [327, 179] width 133 height 19
click at [319, 183] on div "Select Item" at bounding box center [319, 179] width 115 height 15
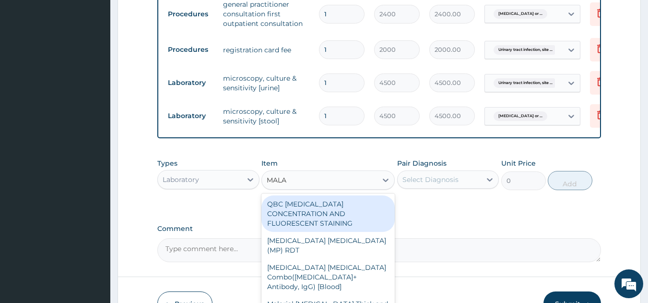
type input "MALAR"
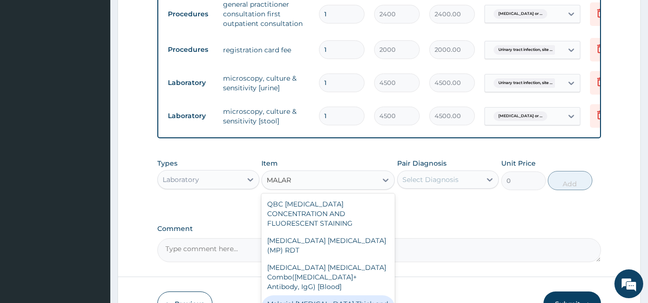
click at [306, 295] on div "Malarial Parasite Thick and thin films - [Blood]" at bounding box center [327, 308] width 133 height 27
type input "1500"
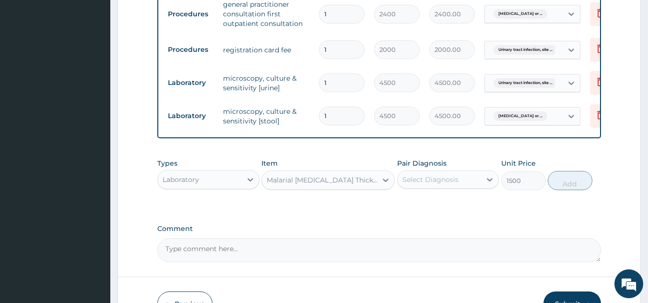
click at [426, 184] on div "Select Diagnosis" at bounding box center [430, 180] width 56 height 10
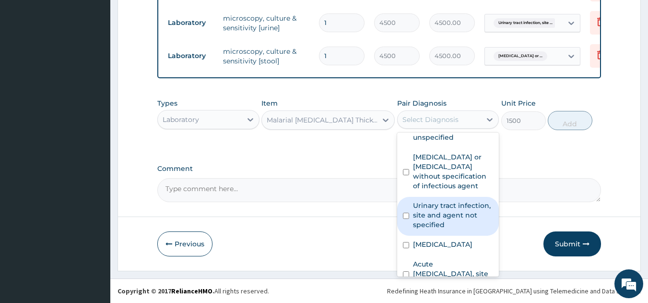
scroll to position [77, 0]
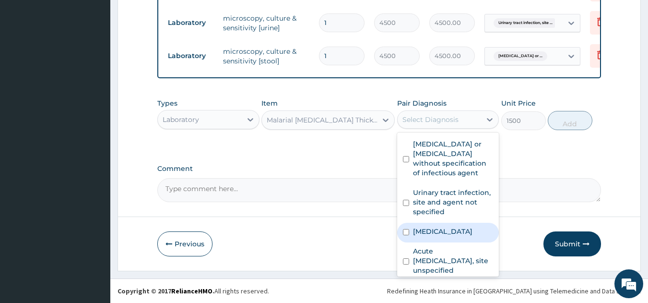
click at [448, 236] on label "Other severe and complicated Plasmodium falciparum malaria" at bounding box center [442, 231] width 59 height 10
checkbox input "true"
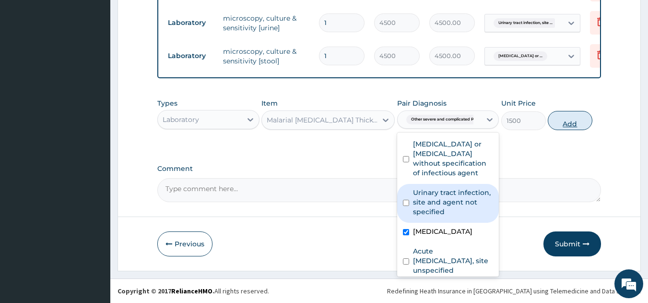
click at [568, 119] on button "Add" at bounding box center [570, 120] width 45 height 19
type input "0"
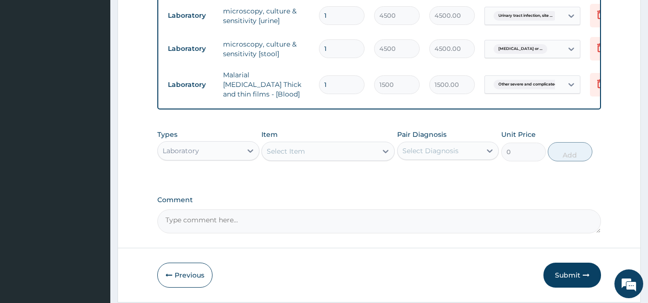
click at [310, 154] on div "Select Item" at bounding box center [319, 150] width 115 height 15
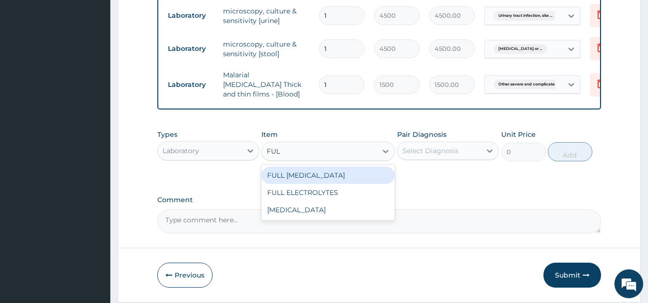
type input "FULL"
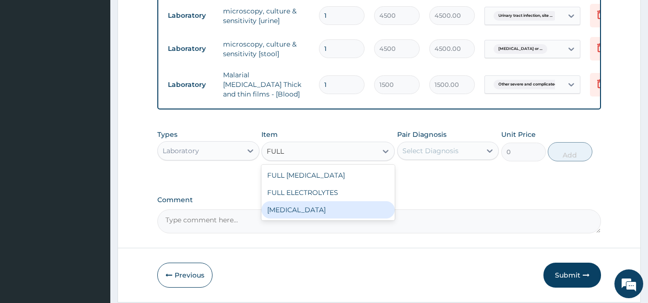
click at [282, 208] on div "FULL BLOOD COUNT" at bounding box center [327, 209] width 133 height 17
type input "5000"
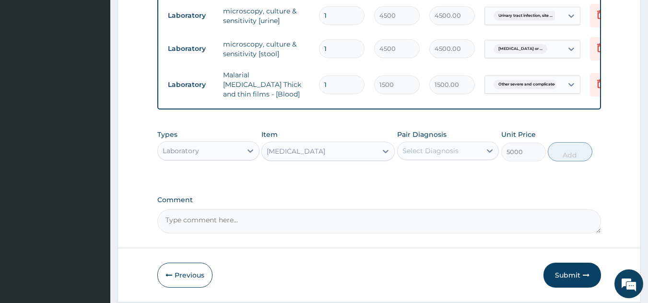
click at [412, 148] on div "Select Diagnosis" at bounding box center [430, 151] width 56 height 10
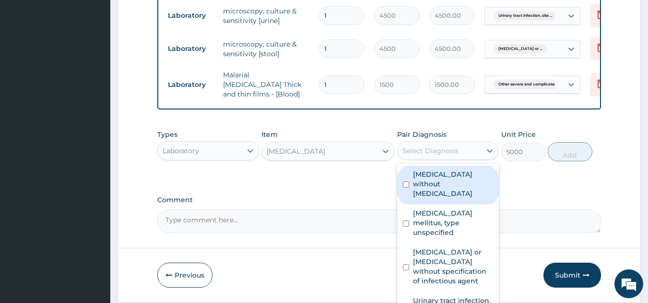
click at [437, 180] on label "Sepsis without septic shock" at bounding box center [453, 183] width 81 height 29
checkbox input "true"
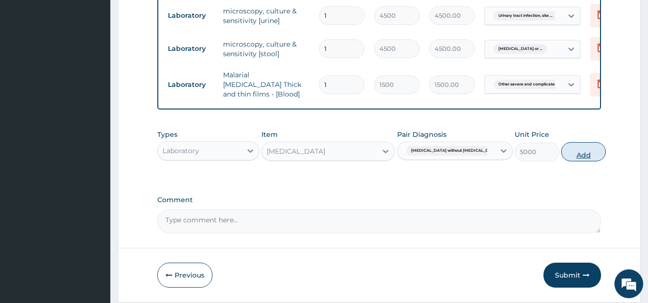
click at [566, 156] on button "Add" at bounding box center [583, 151] width 45 height 19
type input "0"
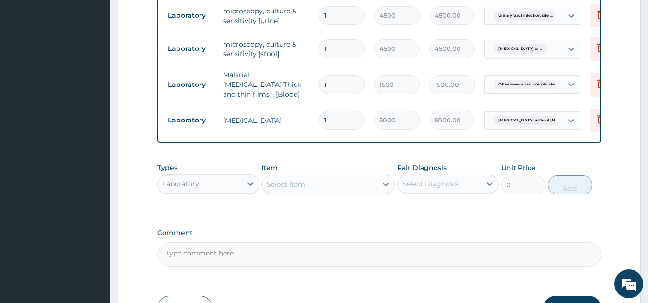
click at [308, 183] on div "Select Item" at bounding box center [319, 184] width 115 height 15
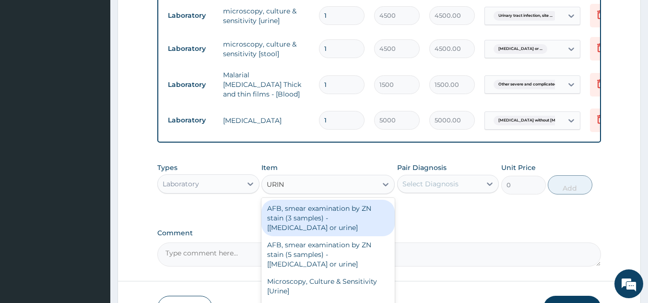
type input "URINA"
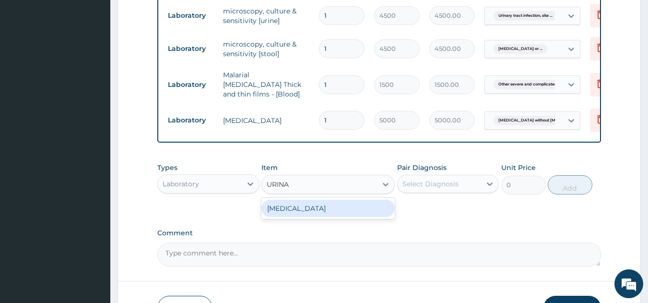
click at [306, 207] on div "URINALYSIS" at bounding box center [327, 208] width 133 height 17
type input "2000"
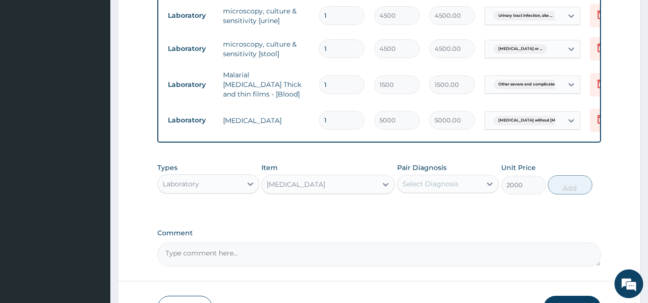
click at [423, 179] on div "Select Diagnosis" at bounding box center [440, 183] width 84 height 15
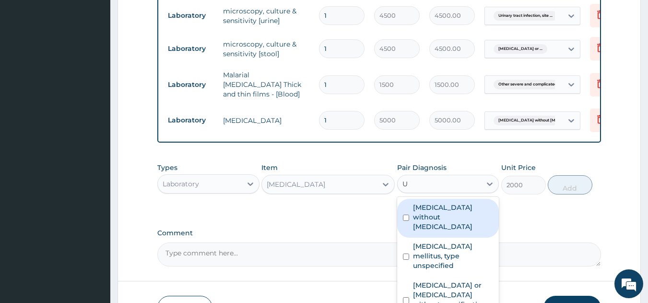
type input "UR"
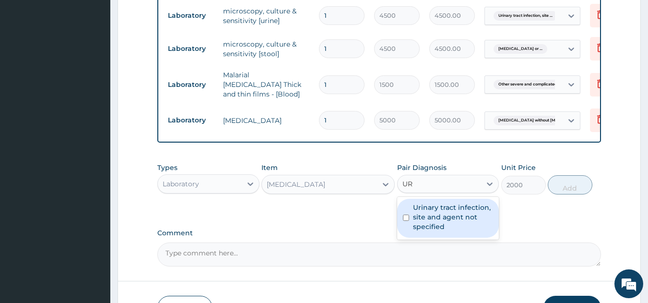
click at [425, 217] on label "Urinary tract infection, site and agent not specified" at bounding box center [453, 216] width 81 height 29
checkbox input "true"
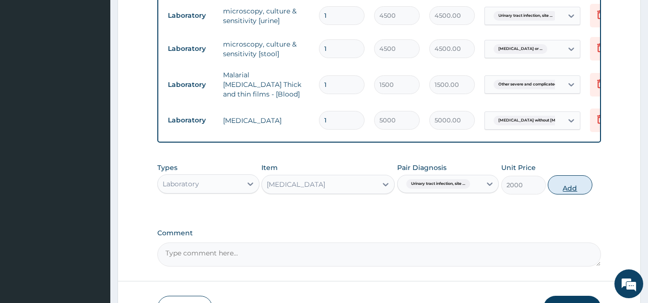
click at [567, 181] on button "Add" at bounding box center [570, 184] width 45 height 19
type input "0"
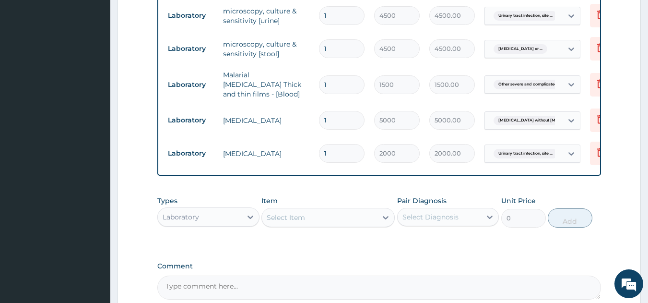
click at [191, 222] on div "Laboratory" at bounding box center [181, 217] width 36 height 10
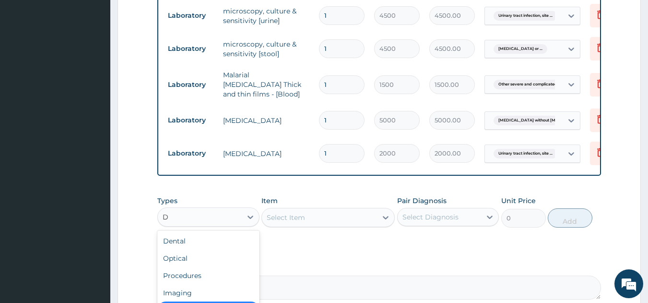
type input "DR"
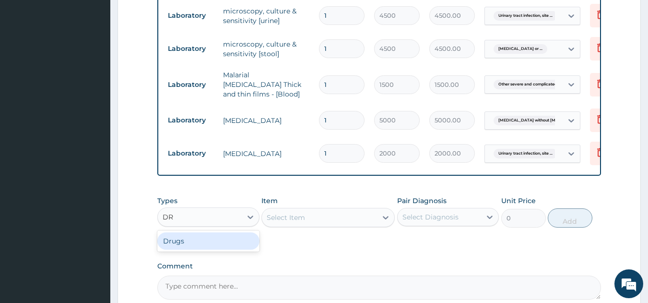
click at [199, 247] on div "Drugs" at bounding box center [208, 240] width 102 height 17
click at [297, 214] on div "Select Item" at bounding box center [327, 217] width 133 height 19
click at [298, 218] on div "Select Item" at bounding box center [327, 217] width 133 height 19
click at [295, 218] on div "Select Item" at bounding box center [327, 217] width 133 height 19
click at [292, 218] on div "Select Item" at bounding box center [327, 217] width 133 height 19
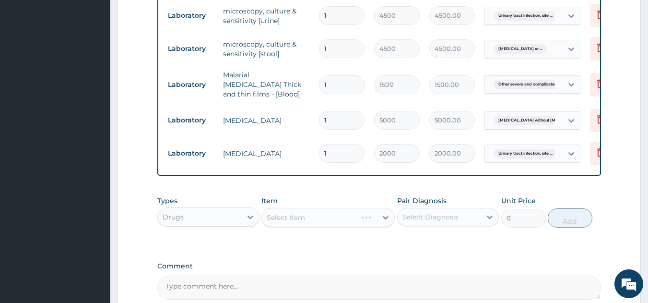
click at [292, 218] on div "Select Item" at bounding box center [327, 217] width 133 height 19
click at [297, 217] on div "Select Item" at bounding box center [286, 218] width 38 height 10
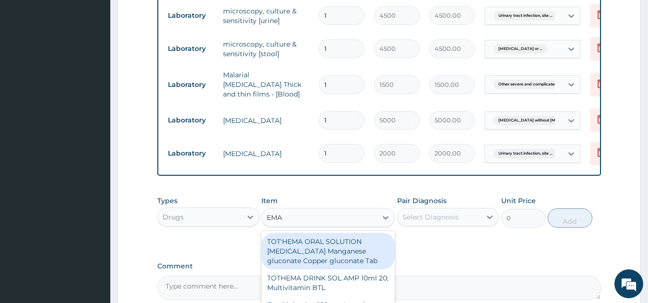
type input "EMAL"
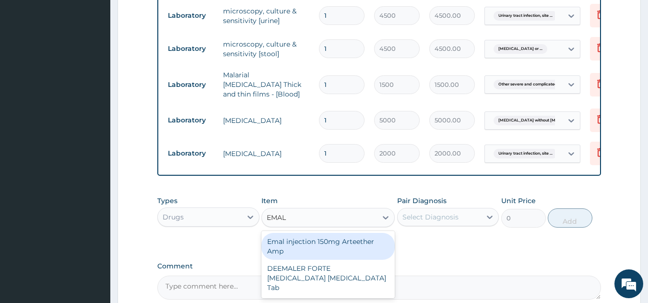
click at [330, 240] on div "Emal injection 150mg Arteether Amp" at bounding box center [327, 246] width 133 height 27
type input "839.5"
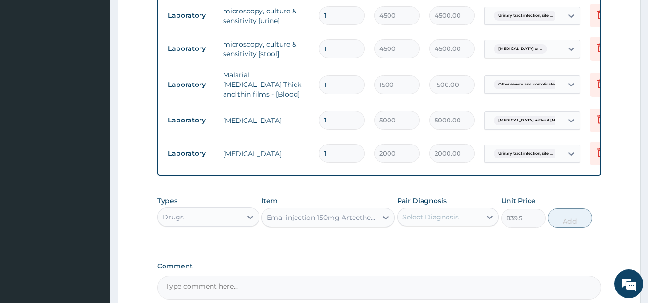
click at [436, 217] on div "Select Diagnosis" at bounding box center [430, 217] width 56 height 10
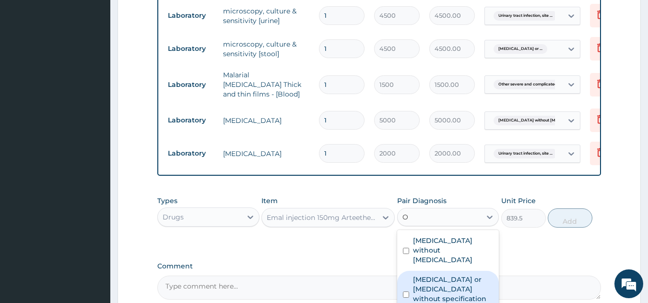
type input "OT"
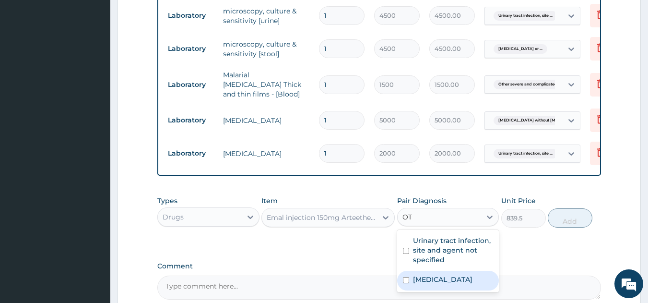
click at [428, 284] on label "Other severe and complicated Plasmodium falciparum malaria" at bounding box center [442, 279] width 59 height 10
checkbox input "true"
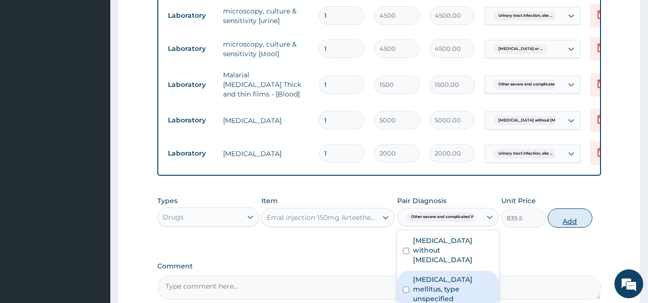
click at [564, 217] on button "Add" at bounding box center [570, 217] width 45 height 19
type input "0"
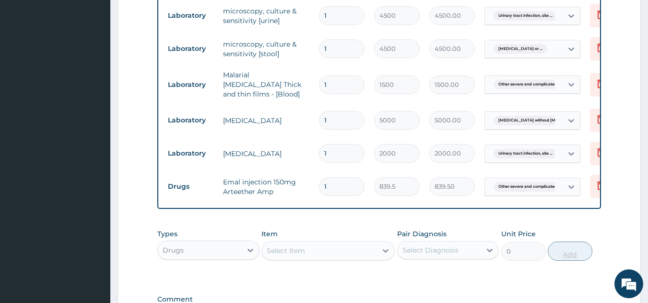
type input "0.00"
type input "3"
type input "2518.50"
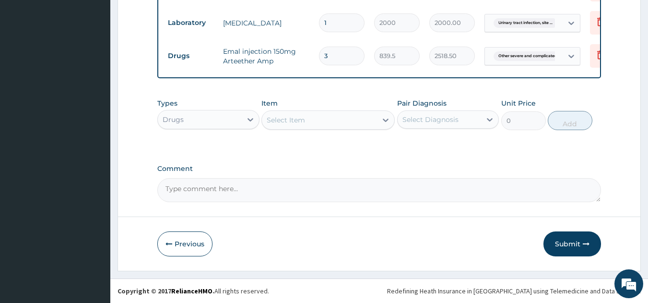
type input "3"
click at [280, 120] on div "Select Item" at bounding box center [286, 120] width 38 height 10
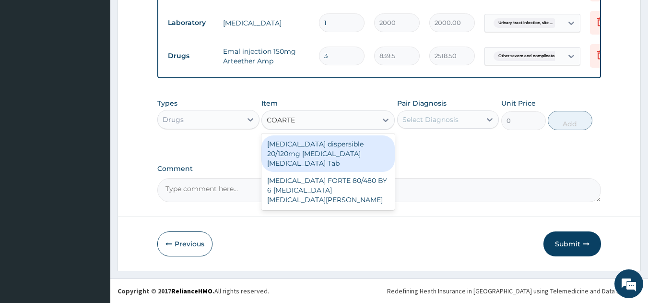
type input "COARTEM"
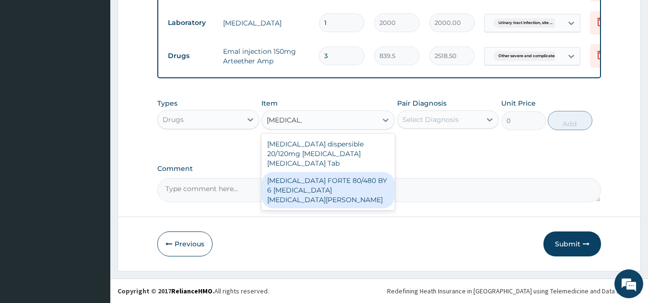
click at [321, 179] on div "COARTEM FORTE 80/480 BY 6 Artemether Lumefantrine Pck" at bounding box center [327, 190] width 133 height 36
type input "3220"
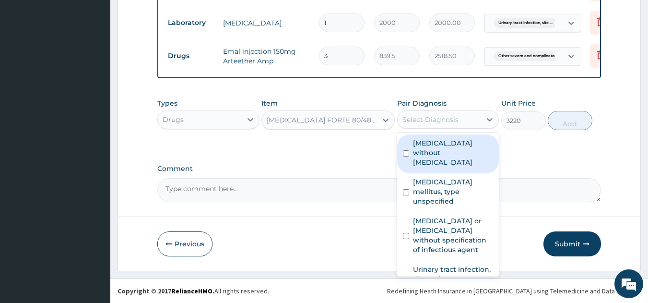
click at [434, 121] on div "Select Diagnosis" at bounding box center [430, 120] width 56 height 10
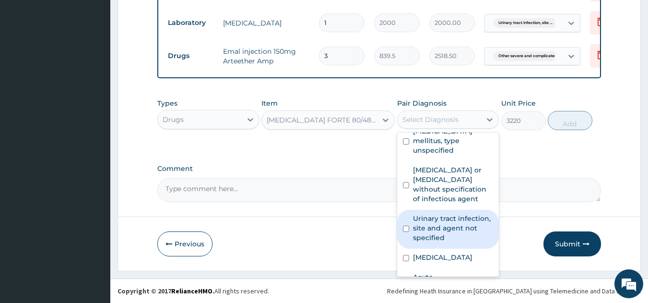
scroll to position [58, 0]
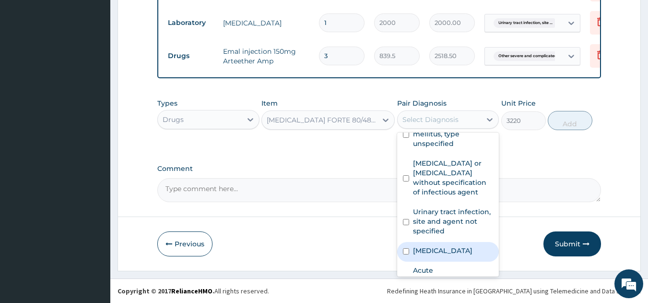
click at [462, 255] on label "Other severe and complicated Plasmodium falciparum malaria" at bounding box center [442, 251] width 59 height 10
checkbox input "true"
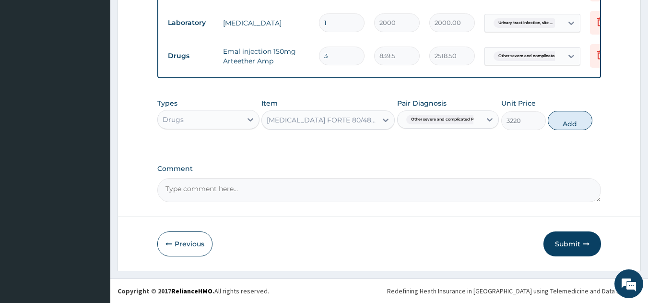
click at [566, 120] on button "Add" at bounding box center [570, 120] width 45 height 19
type input "0"
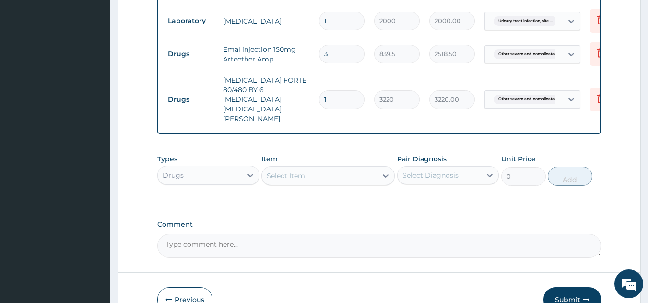
click at [308, 168] on div "Select Item" at bounding box center [319, 175] width 115 height 15
type input "LORAT"
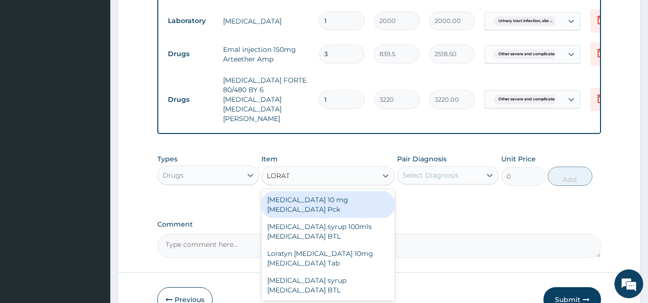
click at [318, 191] on div "LORATADINE 10 mg Loratadine Pck" at bounding box center [327, 204] width 133 height 27
type input "805"
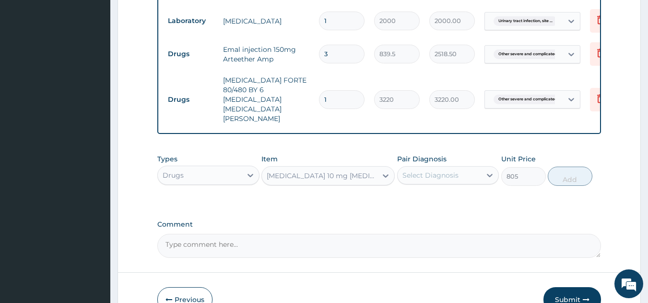
click at [429, 170] on div "Select Diagnosis" at bounding box center [430, 175] width 56 height 10
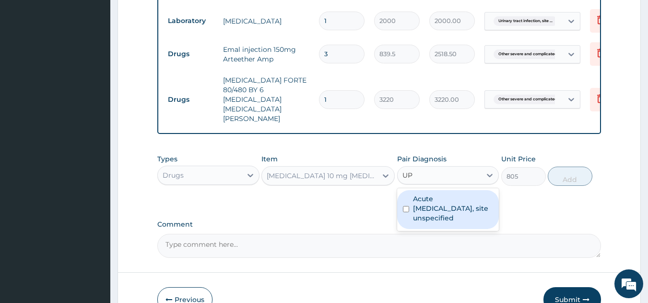
type input "UPP"
click at [448, 194] on label "Acute upper respiratory infection, site unspecified" at bounding box center [453, 208] width 81 height 29
checkbox input "true"
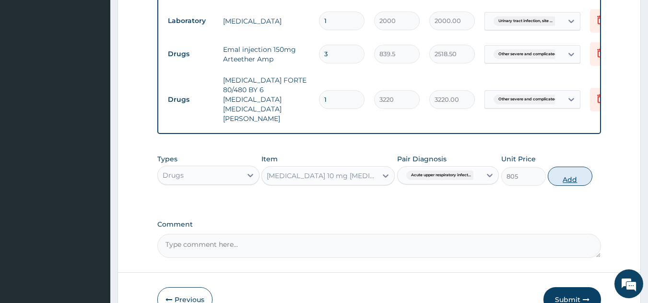
click at [560, 166] on button "Add" at bounding box center [570, 175] width 45 height 19
type input "0"
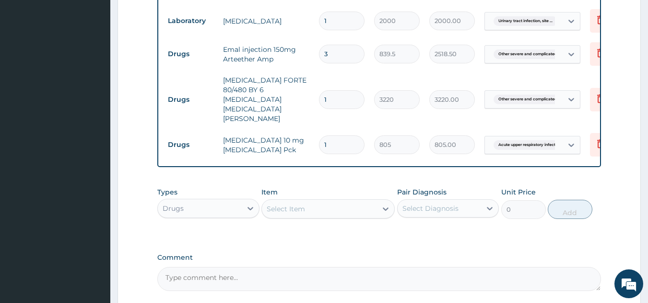
click at [293, 204] on div "Select Item" at bounding box center [286, 209] width 38 height 10
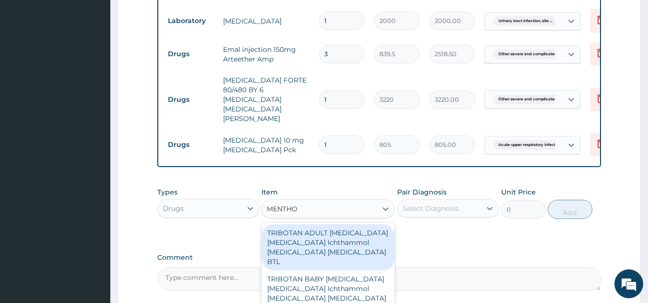
type input "MENTHOD"
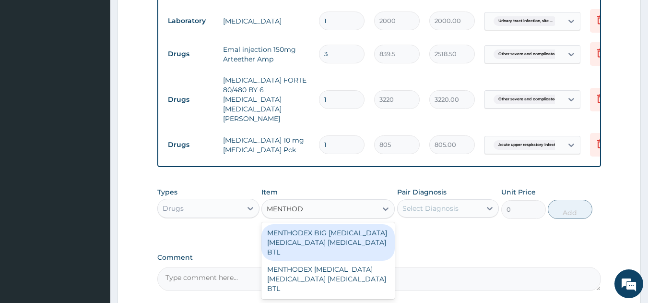
click at [316, 224] on div "MENTHODEX BIG Ammonium Chloride Menthol Sodium citrate BTL" at bounding box center [327, 242] width 133 height 36
type input "1897.5"
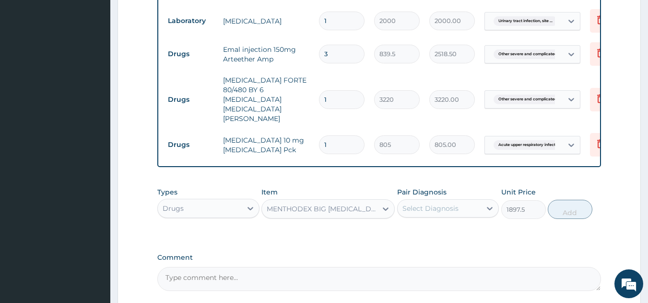
click at [414, 203] on div "Select Diagnosis" at bounding box center [430, 208] width 56 height 10
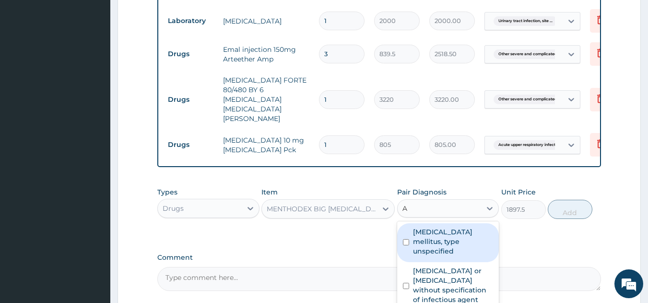
type input "AC"
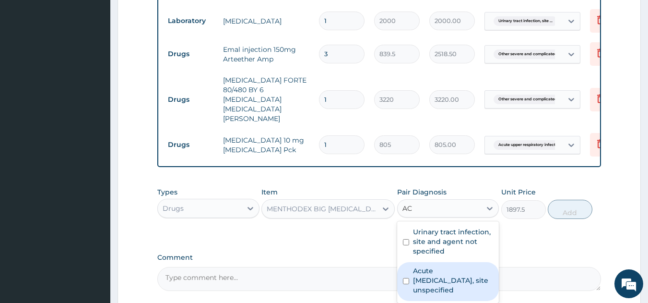
click at [446, 266] on label "Acute upper respiratory infection, site unspecified" at bounding box center [453, 280] width 81 height 29
checkbox input "true"
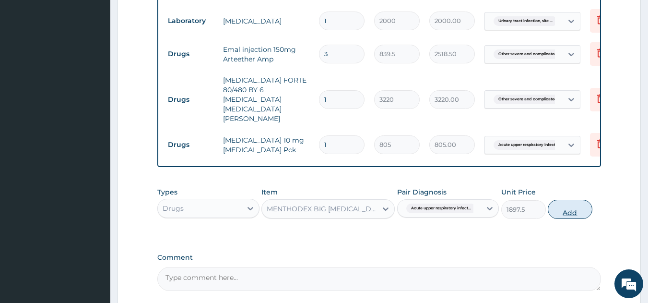
click at [563, 200] on button "Add" at bounding box center [570, 209] width 45 height 19
type input "0"
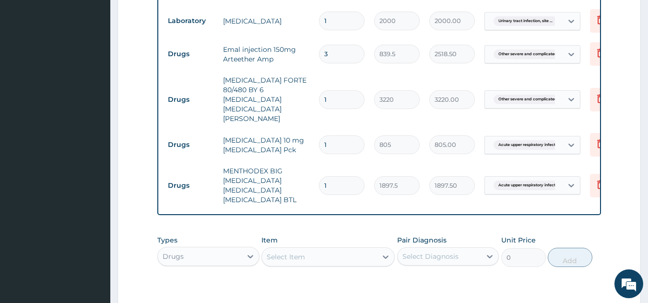
click at [288, 252] on div "Select Item" at bounding box center [286, 257] width 38 height 10
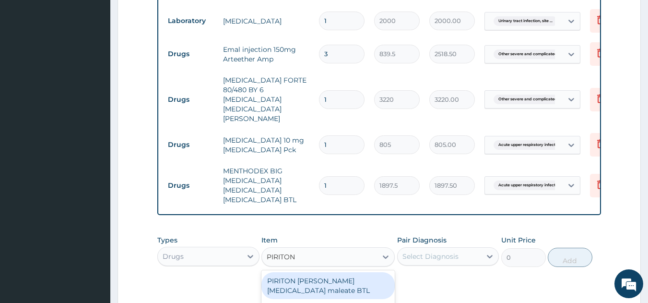
scroll to position [809, 0]
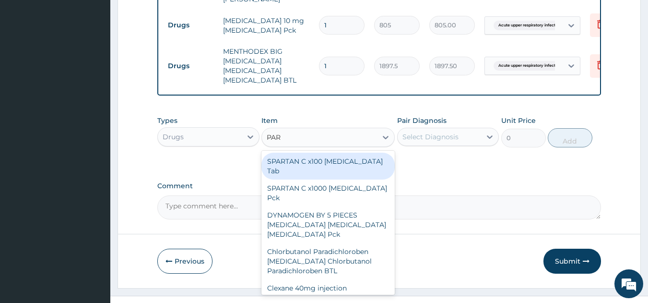
type input "PARA"
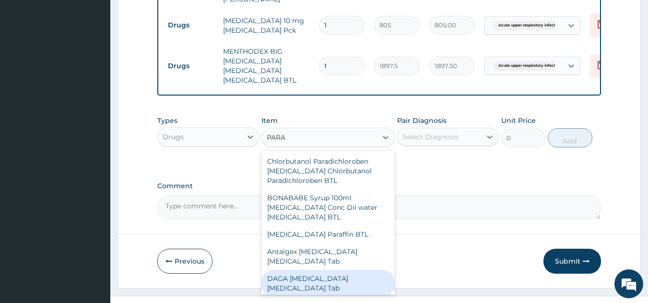
click at [302, 270] on div "DAGA PARACETAMOL Acetaminophen Tab" at bounding box center [327, 283] width 133 height 27
type input "23"
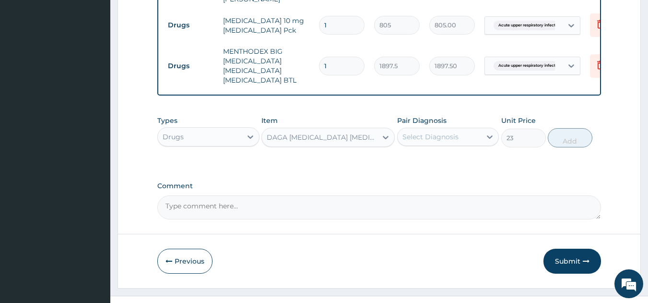
click at [424, 132] on div "Select Diagnosis" at bounding box center [430, 137] width 56 height 10
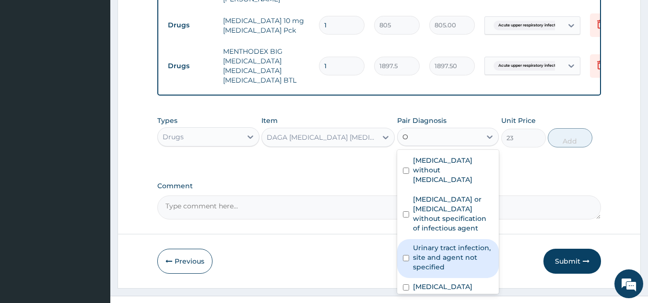
type input "OT"
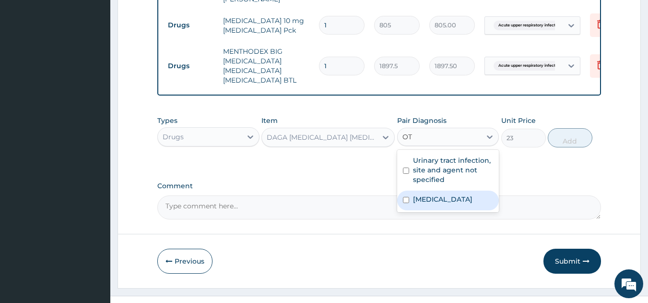
click at [440, 204] on label "Other severe and complicated Plasmodium falciparum malaria" at bounding box center [442, 199] width 59 height 10
checkbox input "true"
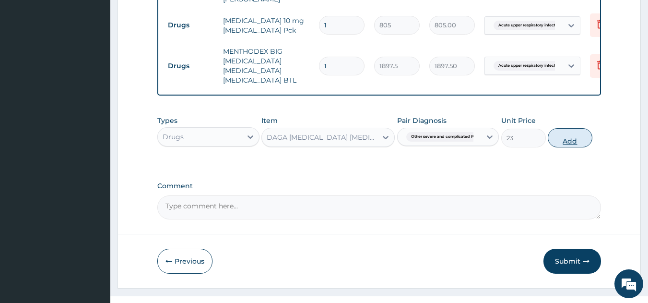
click at [570, 128] on button "Add" at bounding box center [570, 137] width 45 height 19
type input "0"
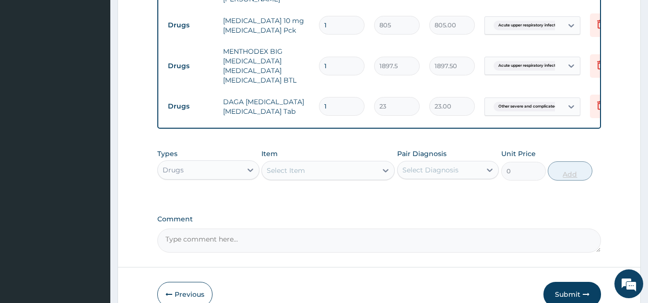
type input "18"
type input "414.00"
type input "18"
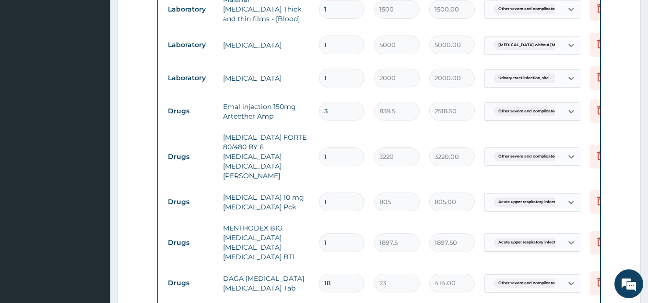
scroll to position [842, 0]
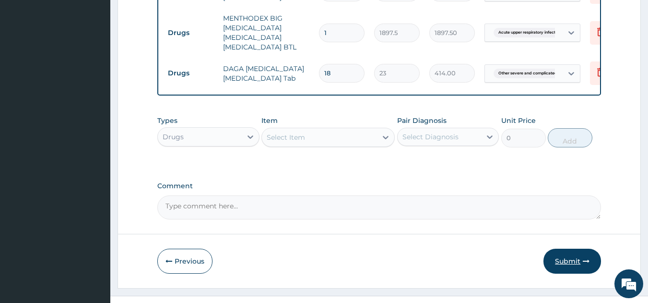
click at [564, 248] on button "Submit" at bounding box center [572, 260] width 58 height 25
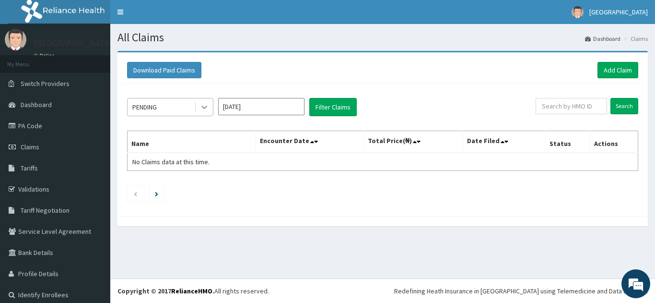
click at [202, 104] on icon at bounding box center [205, 107] width 10 height 10
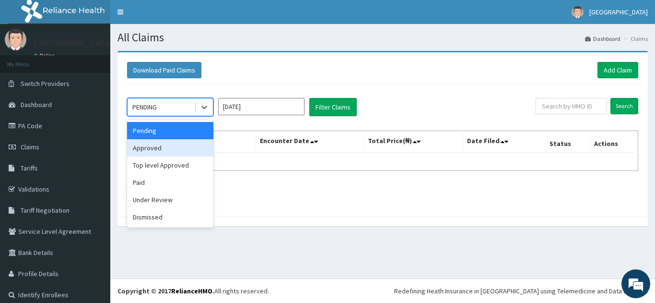
click at [159, 148] on div "Approved" at bounding box center [170, 147] width 86 height 17
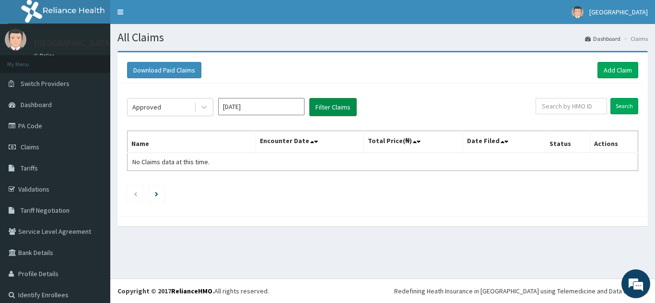
click at [320, 109] on button "Filter Claims" at bounding box center [332, 107] width 47 height 18
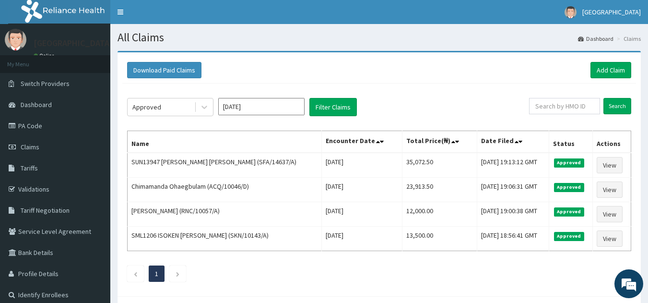
click at [432, 279] on ul "1" at bounding box center [379, 273] width 504 height 16
